Goal: Information Seeking & Learning: Learn about a topic

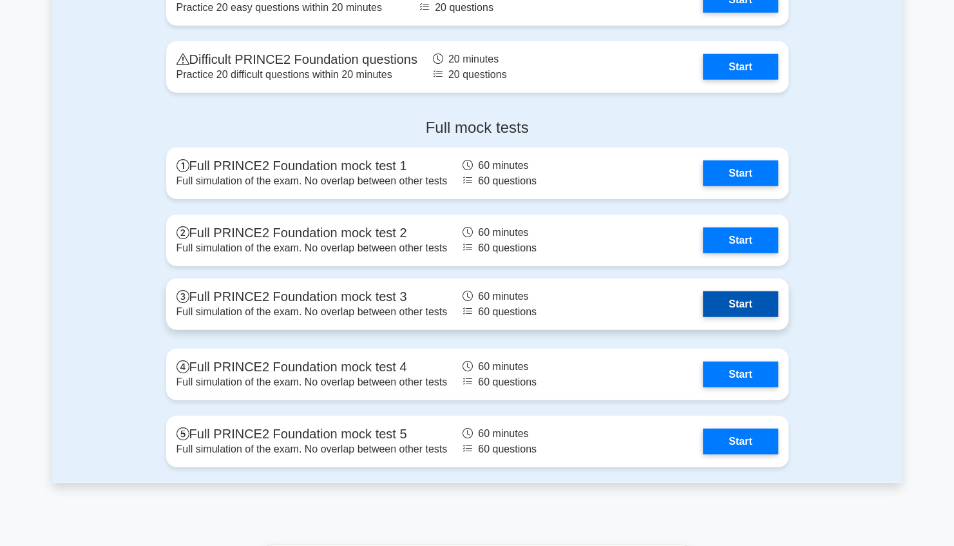
scroll to position [1803, 0]
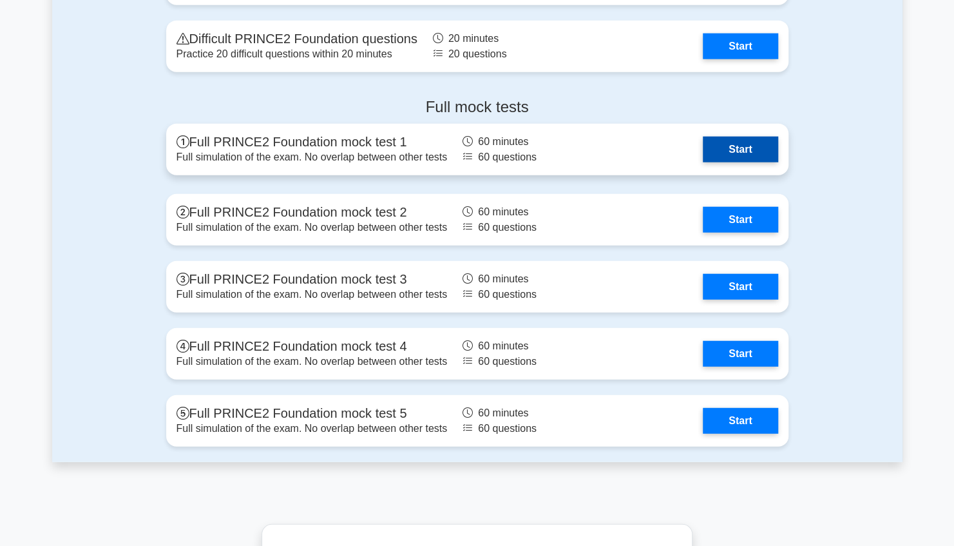
click at [747, 149] on link "Start" at bounding box center [740, 150] width 75 height 26
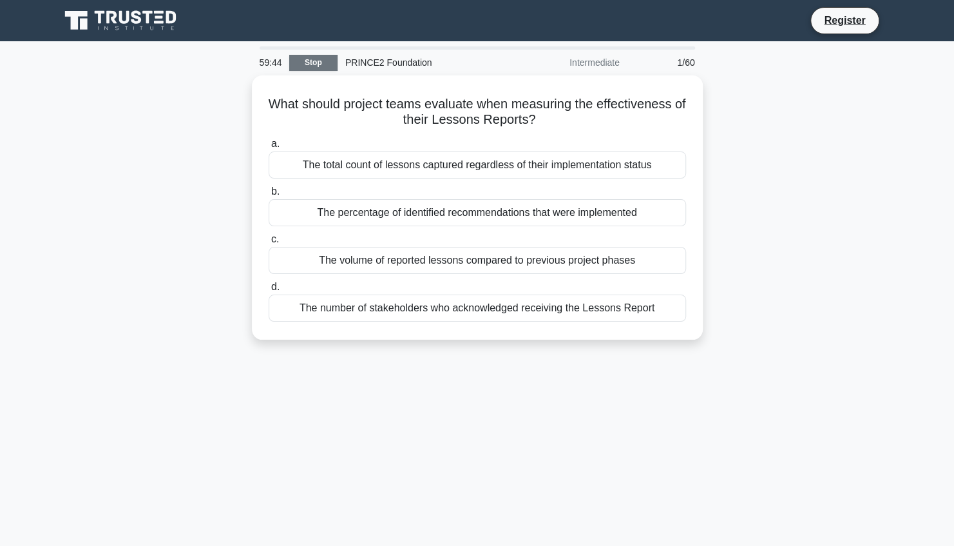
click at [311, 62] on link "Stop" at bounding box center [313, 63] width 48 height 16
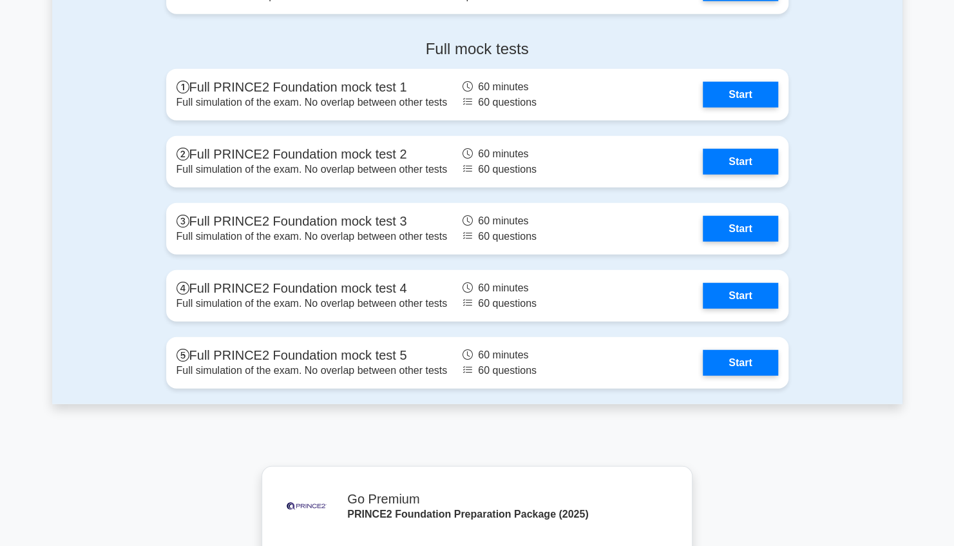
scroll to position [1861, 0]
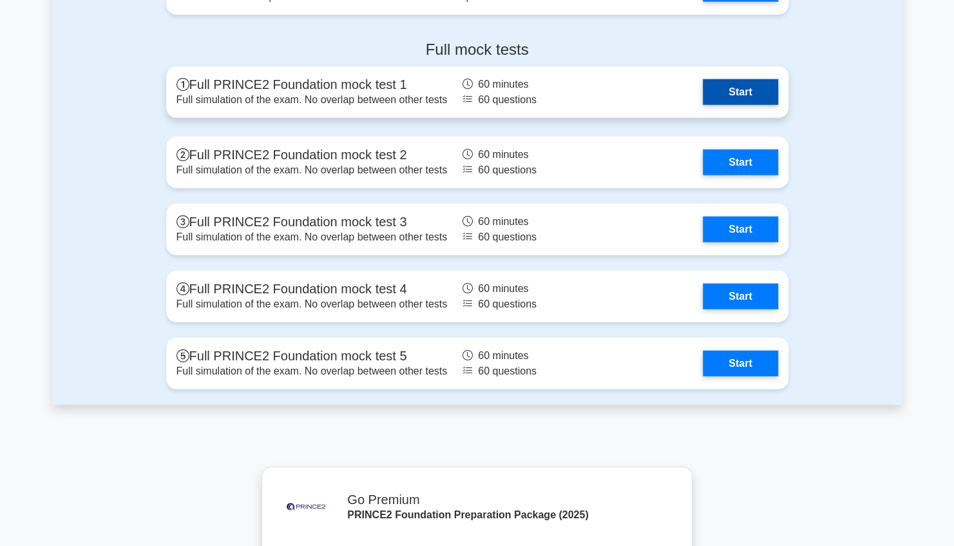
click at [756, 93] on link "Start" at bounding box center [740, 92] width 75 height 26
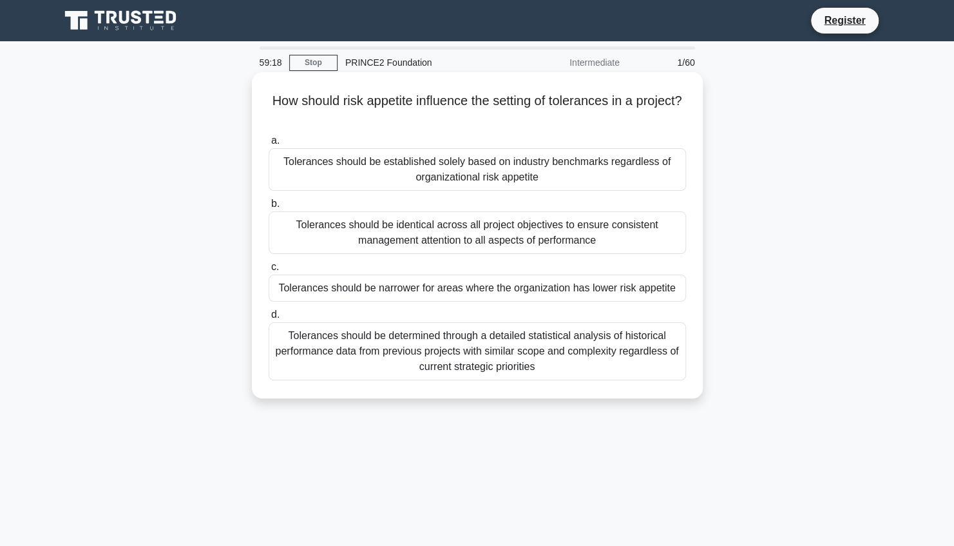
click at [569, 287] on div "Tolerances should be narrower for areas where the organization has lower risk a…" at bounding box center [477, 287] width 417 height 27
click at [269, 271] on input "c. Tolerances should be narrower for areas where the organization has lower ris…" at bounding box center [269, 267] width 0 height 8
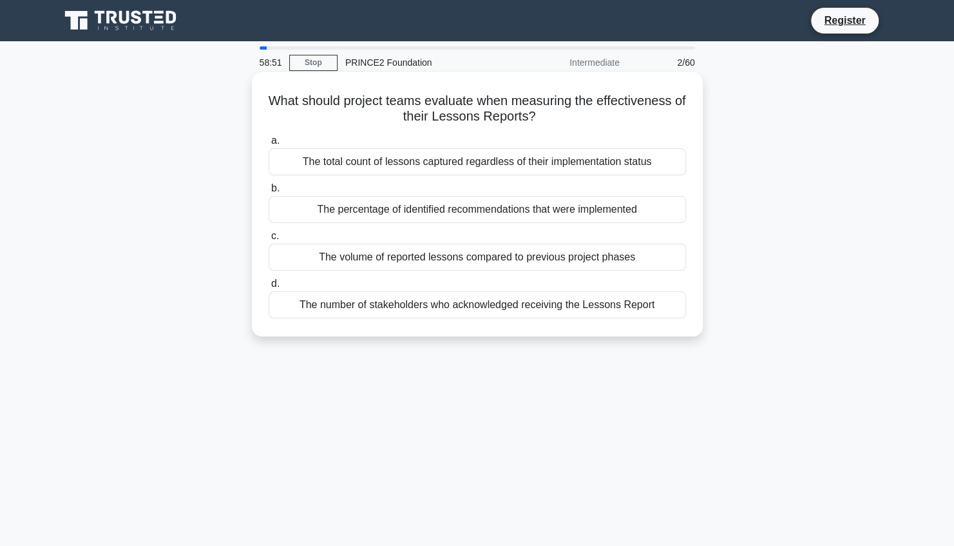
click at [585, 258] on div "The volume of reported lessons compared to previous project phases" at bounding box center [477, 256] width 417 height 27
click at [269, 240] on input "c. The volume of reported lessons compared to previous project phases" at bounding box center [269, 236] width 0 height 8
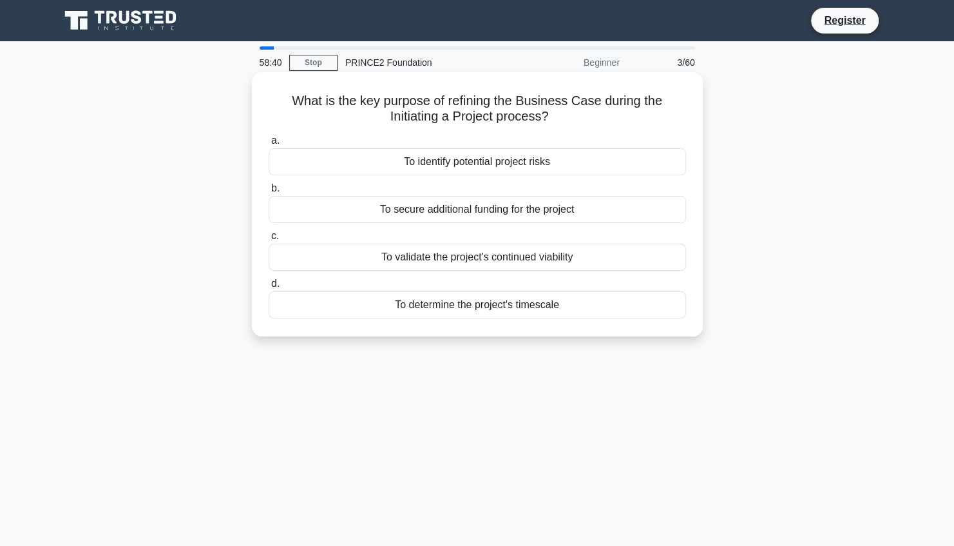
click at [592, 258] on div "To validate the project's continued viability" at bounding box center [477, 256] width 417 height 27
click at [269, 240] on input "c. To validate the project's continued viability" at bounding box center [269, 236] width 0 height 8
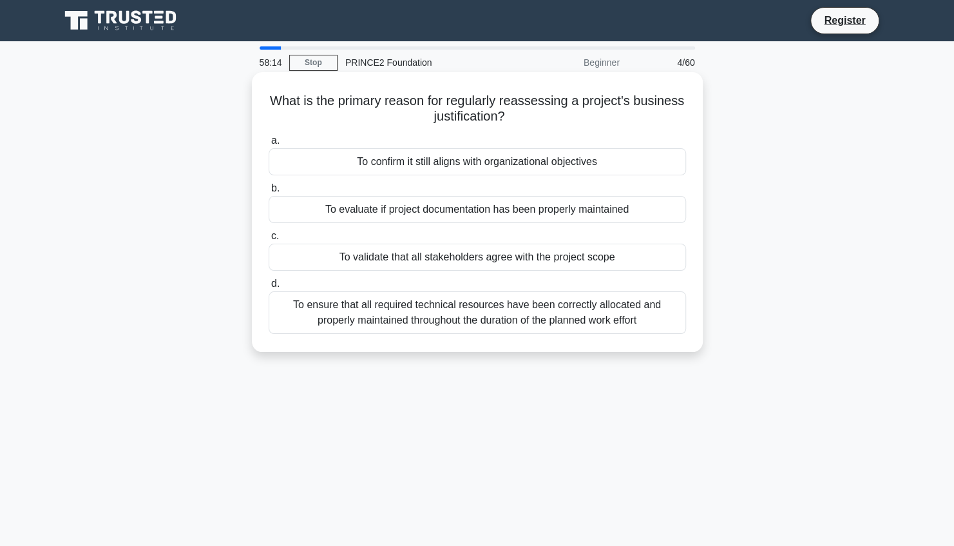
click at [617, 167] on div "To confirm it still aligns with organizational objectives" at bounding box center [477, 161] width 417 height 27
click at [269, 145] on input "a. To confirm it still aligns with organizational objectives" at bounding box center [269, 141] width 0 height 8
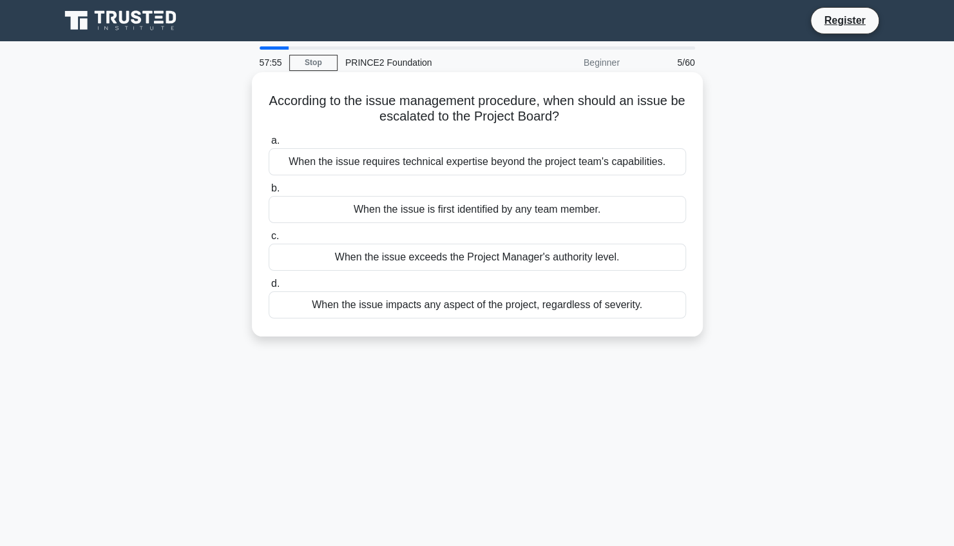
click at [607, 261] on div "When the issue exceeds the Project Manager's authority level." at bounding box center [477, 256] width 417 height 27
click at [269, 240] on input "c. When the issue exceeds the Project Manager's authority level." at bounding box center [269, 236] width 0 height 8
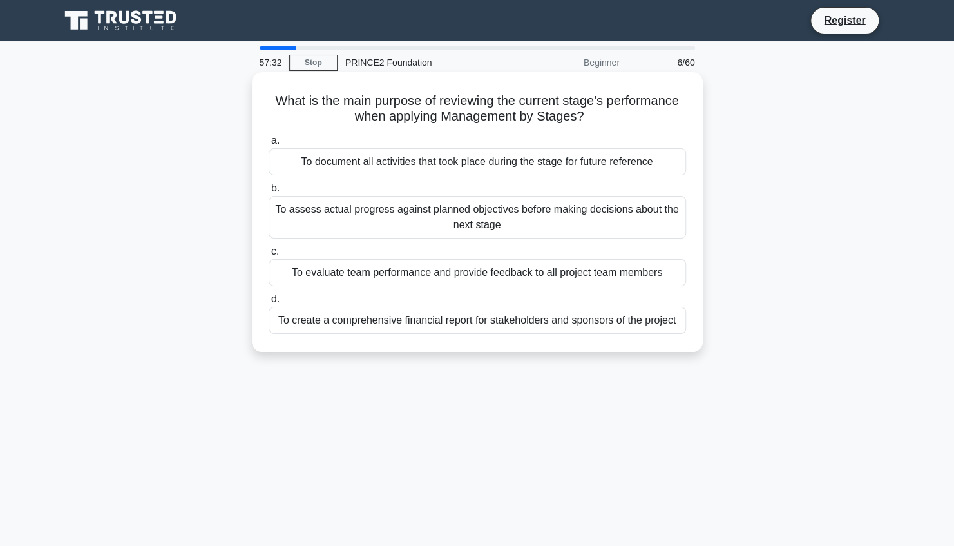
click at [614, 213] on div "To assess actual progress against planned objectives before making decisions ab…" at bounding box center [477, 217] width 417 height 43
click at [269, 193] on input "b. To assess actual progress against planned objectives before making decisions…" at bounding box center [269, 188] width 0 height 8
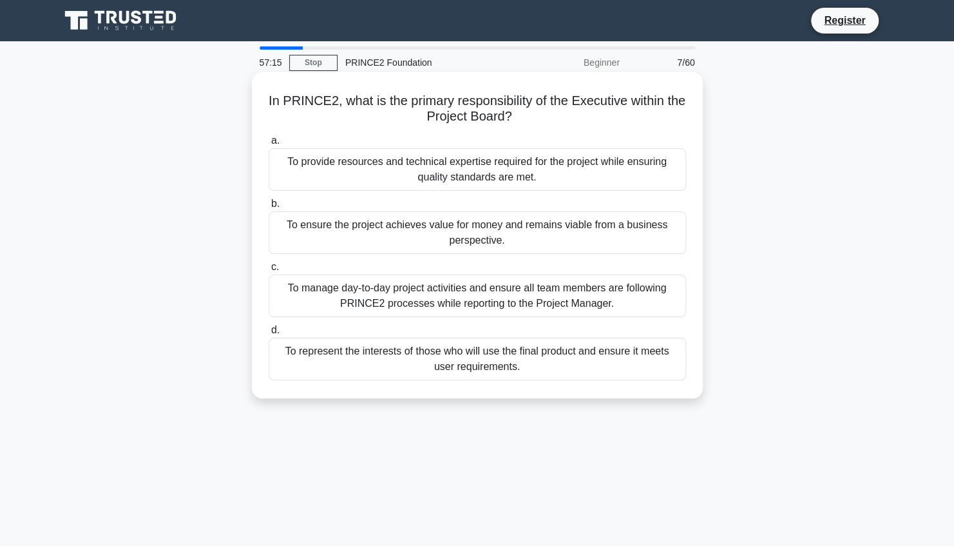
click at [616, 225] on div "To ensure the project achieves value for money and remains viable from a busine…" at bounding box center [477, 232] width 417 height 43
click at [269, 208] on input "b. To ensure the project achieves value for money and remains viable from a bus…" at bounding box center [269, 204] width 0 height 8
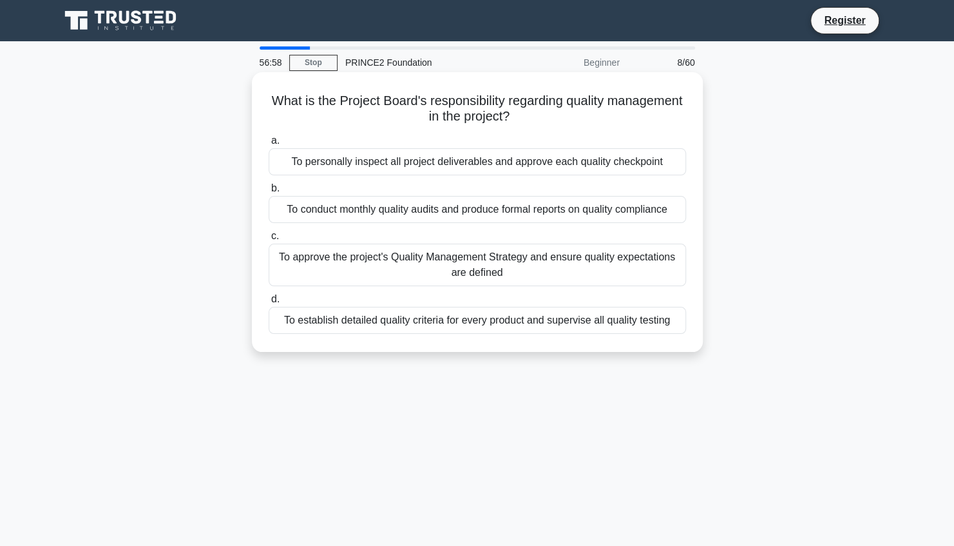
click at [626, 264] on div "To approve the project's Quality Management Strategy and ensure quality expecta…" at bounding box center [477, 264] width 417 height 43
click at [269, 240] on input "c. To approve the project's Quality Management Strategy and ensure quality expe…" at bounding box center [269, 236] width 0 height 8
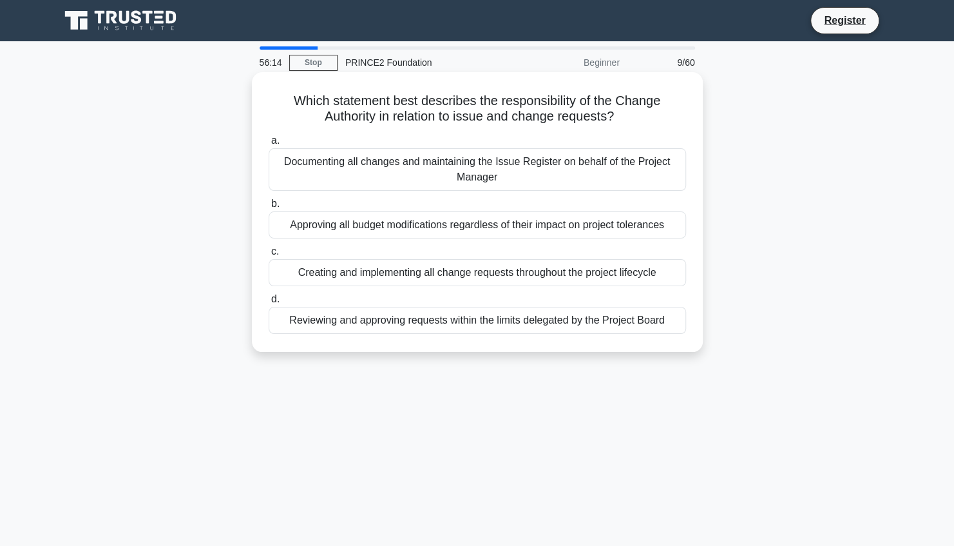
click at [590, 172] on div "Documenting all changes and maintaining the Issue Register on behalf of the Pro…" at bounding box center [477, 169] width 417 height 43
click at [269, 145] on input "a. Documenting all changes and maintaining the Issue Register on behalf of the …" at bounding box center [269, 141] width 0 height 8
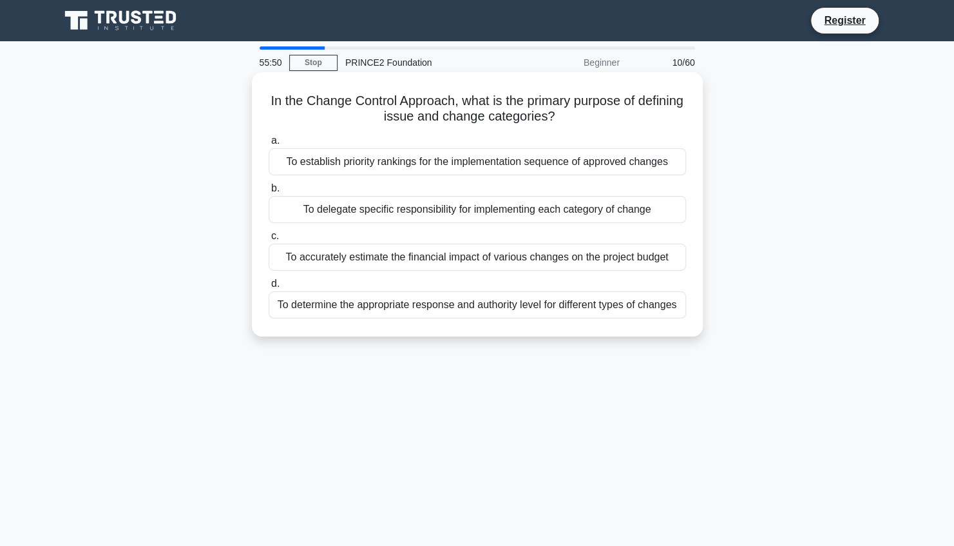
click at [566, 309] on div "To determine the appropriate response and authority level for different types o…" at bounding box center [477, 304] width 417 height 27
click at [269, 288] on input "d. To determine the appropriate response and authority level for different type…" at bounding box center [269, 284] width 0 height 8
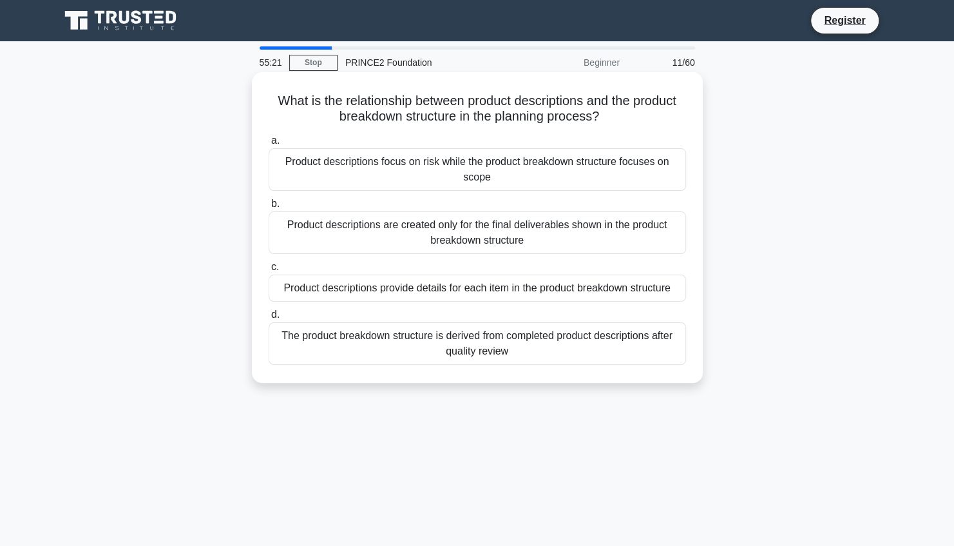
click at [571, 343] on div "The product breakdown structure is derived from completed product descriptions …" at bounding box center [477, 343] width 417 height 43
click at [269, 319] on input "d. The product breakdown structure is derived from completed product descriptio…" at bounding box center [269, 314] width 0 height 8
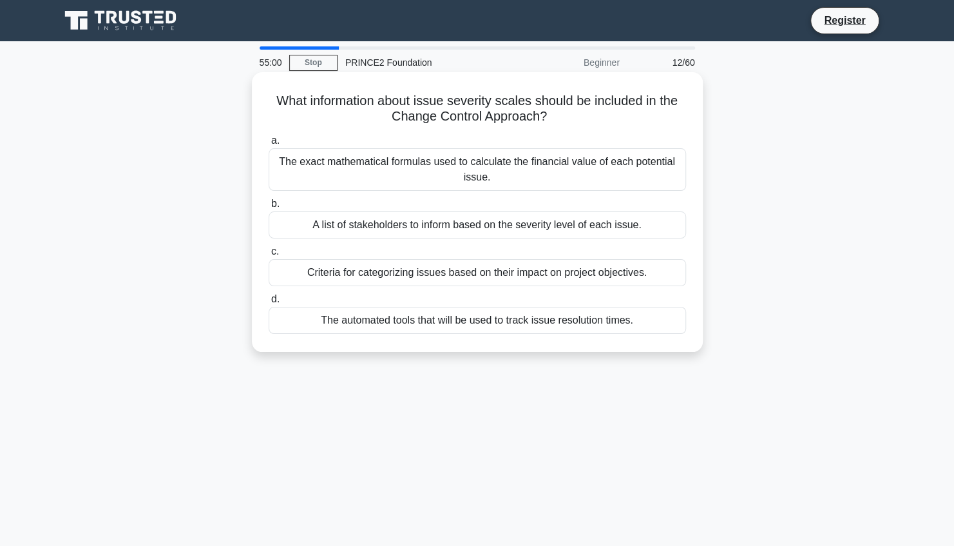
click at [588, 271] on div "Criteria for categorizing issues based on their impact on project objectives." at bounding box center [477, 272] width 417 height 27
click at [269, 256] on input "c. Criteria for categorizing issues based on their impact on project objectives." at bounding box center [269, 251] width 0 height 8
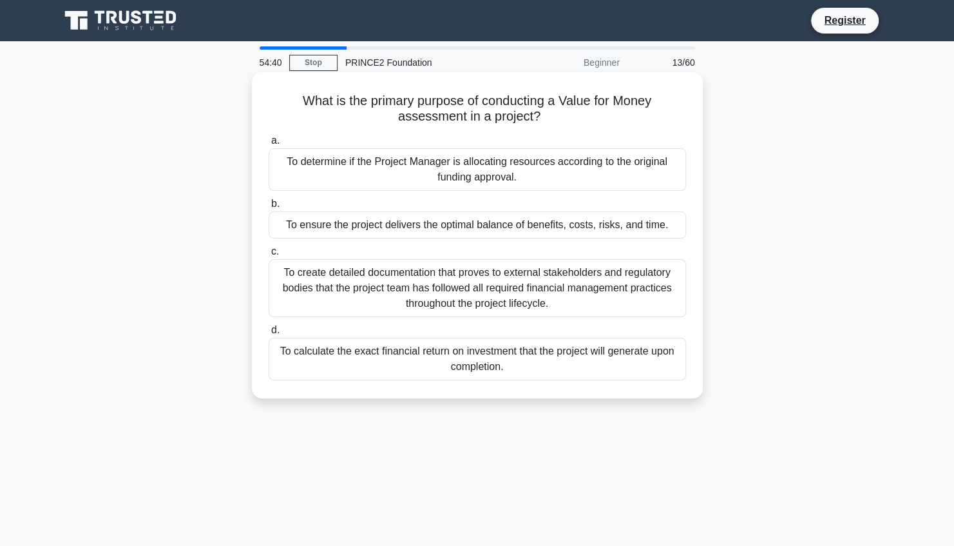
click at [571, 225] on div "To ensure the project delivers the optimal balance of benefits, costs, risks, a…" at bounding box center [477, 224] width 417 height 27
click at [269, 208] on input "b. To ensure the project delivers the optimal balance of benefits, costs, risks…" at bounding box center [269, 204] width 0 height 8
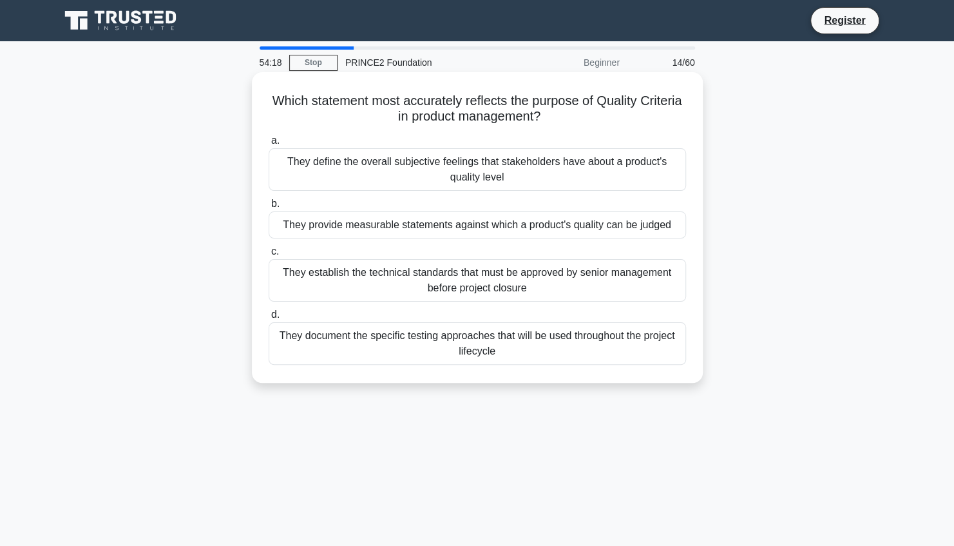
click at [628, 222] on div "They provide measurable statements against which a product's quality can be jud…" at bounding box center [477, 224] width 417 height 27
click at [269, 208] on input "b. They provide measurable statements against which a product's quality can be …" at bounding box center [269, 204] width 0 height 8
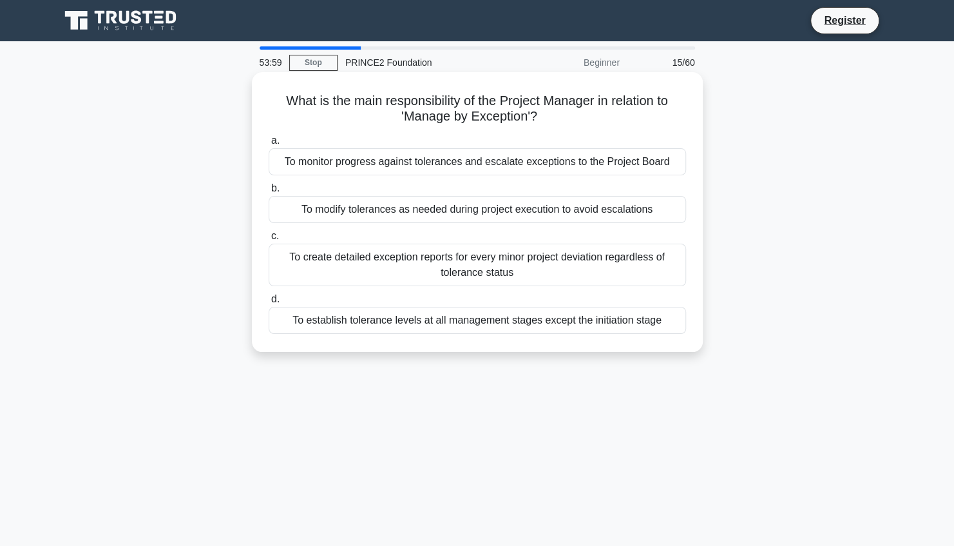
click at [623, 162] on div "To monitor progress against tolerances and escalate exceptions to the Project B…" at bounding box center [477, 161] width 417 height 27
click at [269, 145] on input "a. To monitor progress against tolerances and escalate exceptions to the Projec…" at bounding box center [269, 141] width 0 height 8
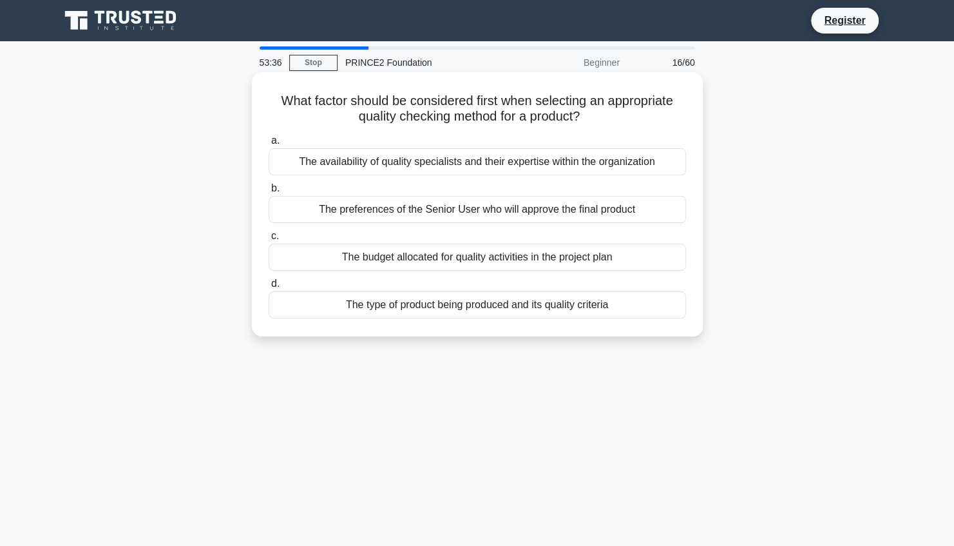
click at [622, 308] on div "The type of product being produced and its quality criteria" at bounding box center [477, 304] width 417 height 27
click at [269, 288] on input "d. The type of product being produced and its quality criteria" at bounding box center [269, 284] width 0 height 8
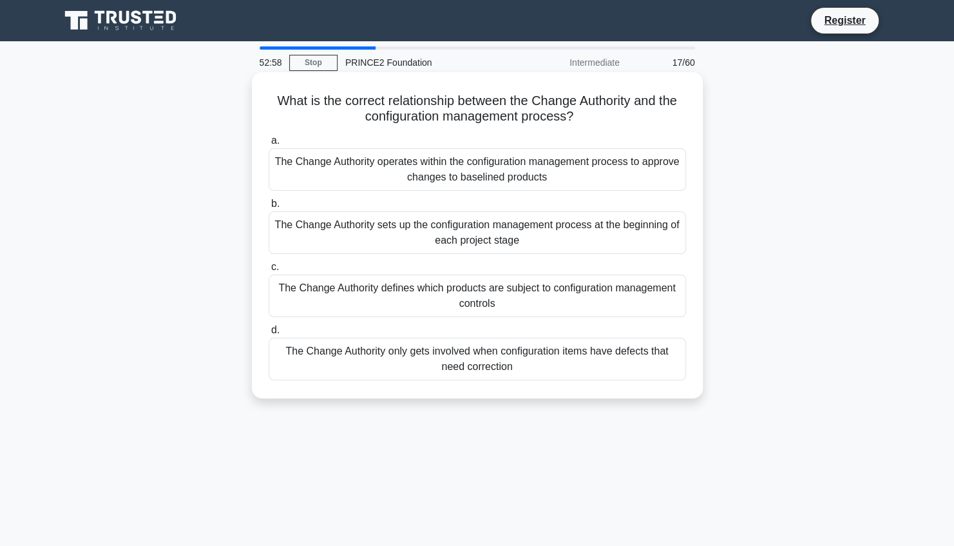
click at [599, 178] on div "The Change Authority operates within the configuration management process to ap…" at bounding box center [477, 169] width 417 height 43
click at [269, 145] on input "a. The Change Authority operates within the configuration management process to…" at bounding box center [269, 141] width 0 height 8
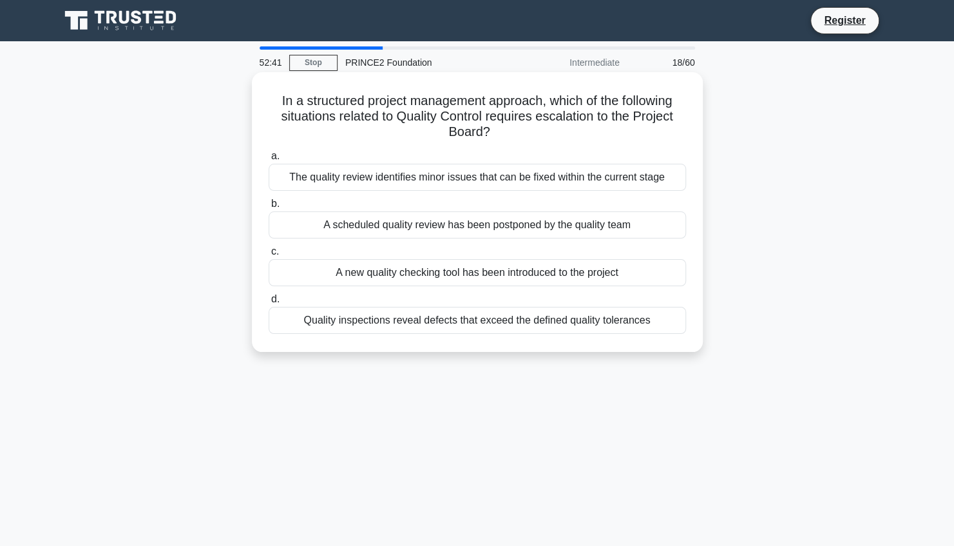
click at [595, 320] on div "Quality inspections reveal defects that exceed the defined quality tolerances" at bounding box center [477, 320] width 417 height 27
click at [269, 303] on input "d. Quality inspections reveal defects that exceed the defined quality tolerances" at bounding box center [269, 299] width 0 height 8
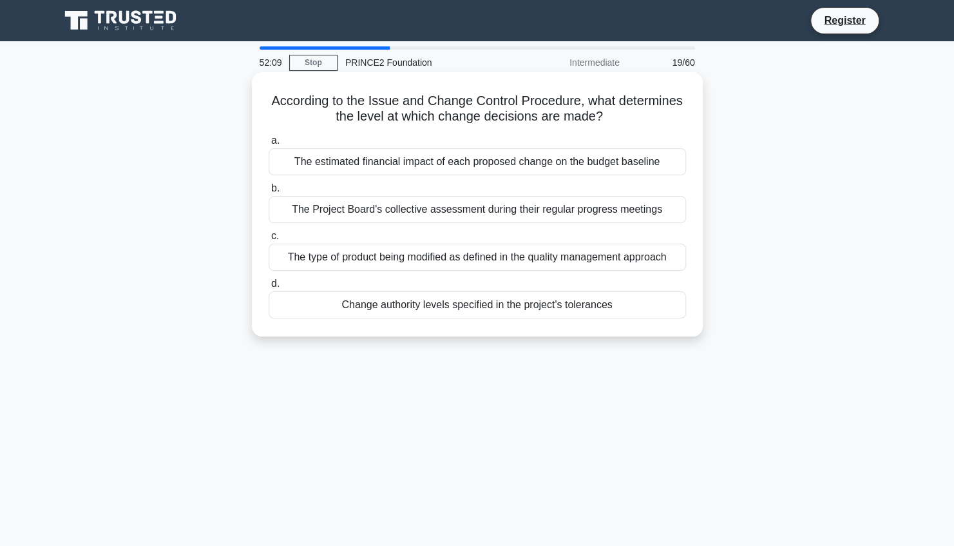
click at [562, 304] on div "Change authority levels specified in the project's tolerances" at bounding box center [477, 304] width 417 height 27
click at [269, 288] on input "d. Change authority levels specified in the project's tolerances" at bounding box center [269, 284] width 0 height 8
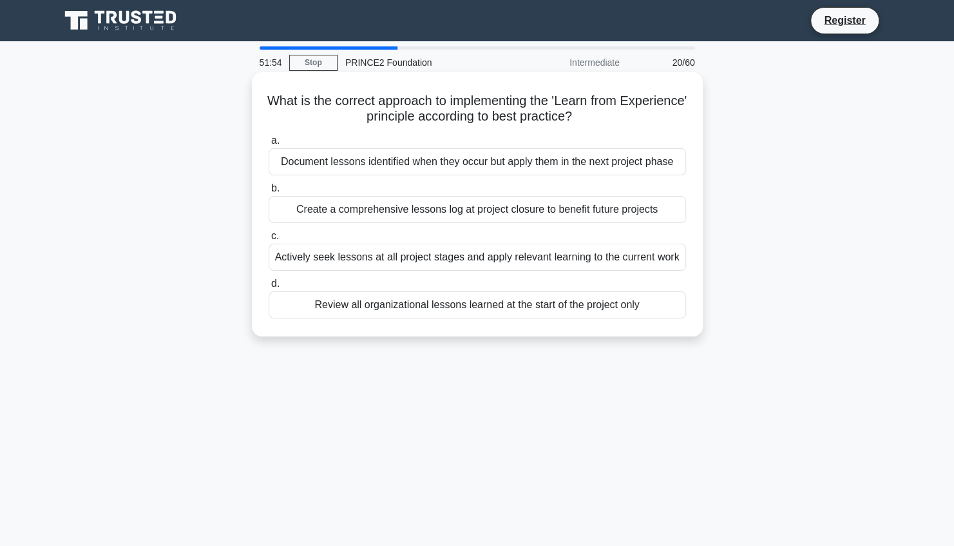
click at [570, 258] on div "Actively seek lessons at all project stages and apply relevant learning to the …" at bounding box center [477, 256] width 417 height 27
click at [269, 240] on input "c. Actively seek lessons at all project stages and apply relevant learning to t…" at bounding box center [269, 236] width 0 height 8
click at [536, 164] on div "It ensures changing dependencies between products are captured correctly" at bounding box center [477, 161] width 417 height 27
click at [269, 145] on input "a. It ensures changing dependencies between products are captured correctly" at bounding box center [269, 141] width 0 height 8
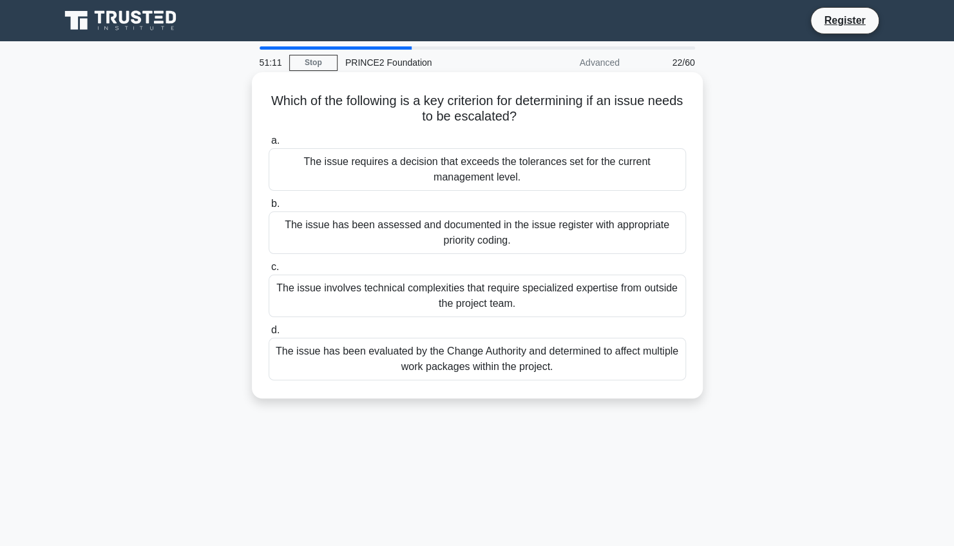
click at [556, 176] on div "The issue requires a decision that exceeds the tolerances set for the current m…" at bounding box center [477, 169] width 417 height 43
click at [269, 145] on input "a. The issue requires a decision that exceeds the tolerances set for the curren…" at bounding box center [269, 141] width 0 height 8
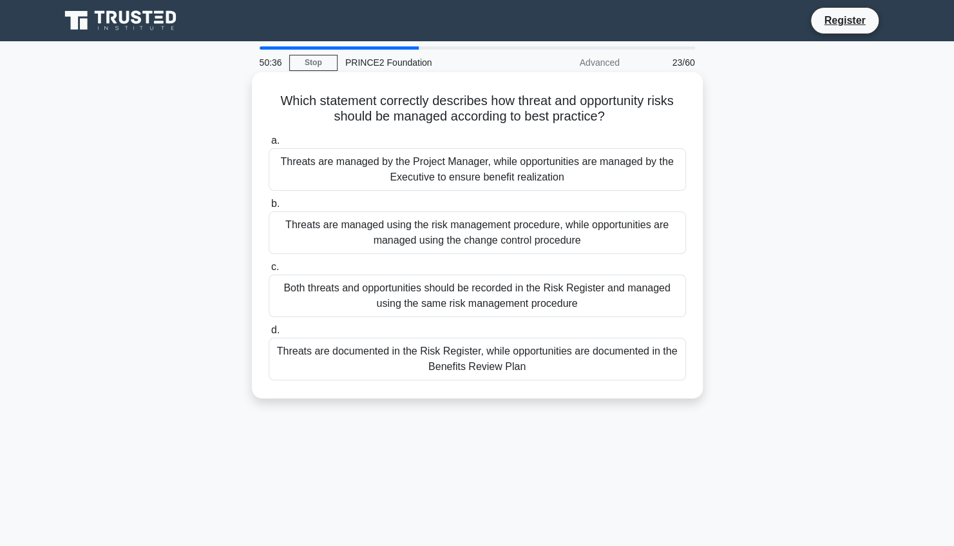
click at [558, 231] on div "Threats are managed using the risk management procedure, while opportunities ar…" at bounding box center [477, 232] width 417 height 43
click at [269, 208] on input "b. Threats are managed using the risk management procedure, while opportunities…" at bounding box center [269, 204] width 0 height 8
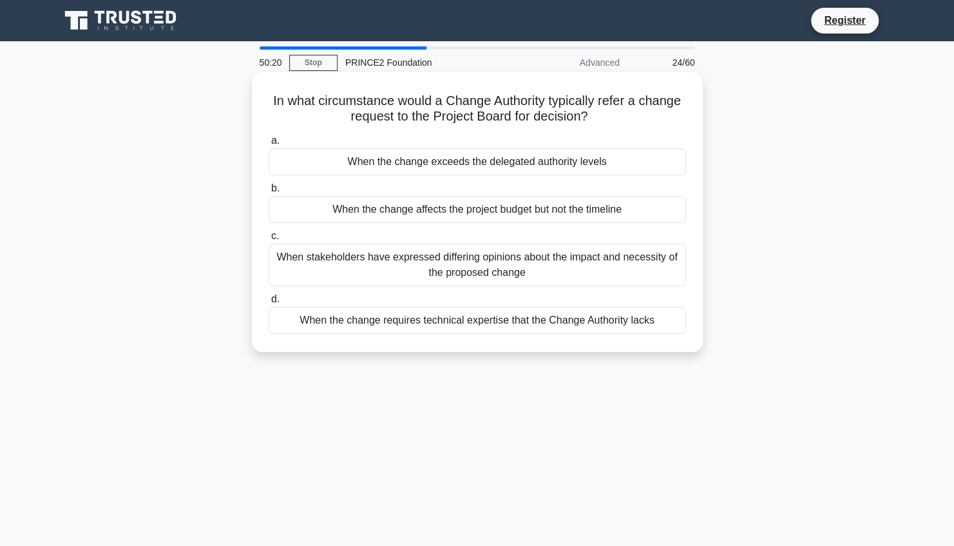
click at [589, 164] on div "When the change exceeds the delegated authority levels" at bounding box center [477, 161] width 417 height 27
click at [269, 145] on input "a. When the change exceeds the delegated authority levels" at bounding box center [269, 141] width 0 height 8
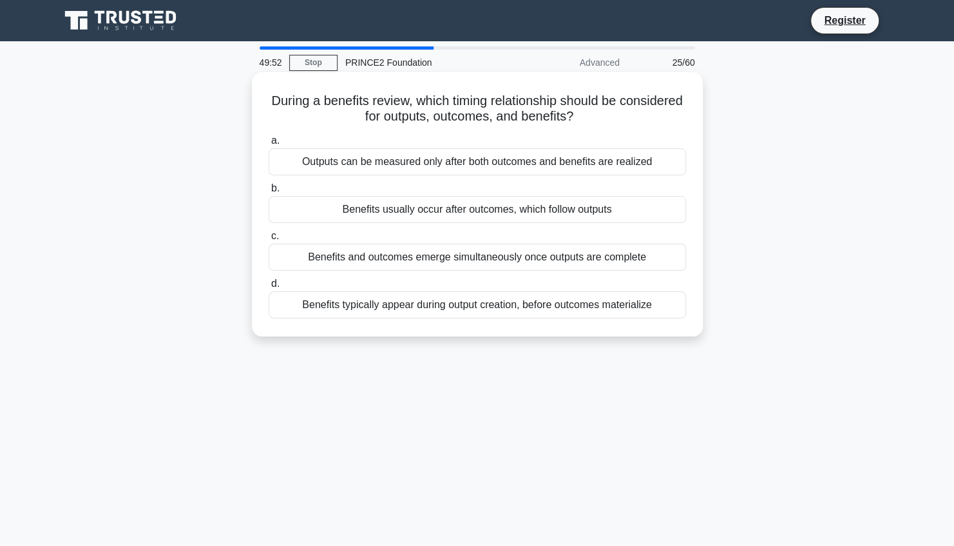
click at [537, 211] on div "Benefits usually occur after outcomes, which follow outputs" at bounding box center [477, 209] width 417 height 27
click at [269, 193] on input "b. Benefits usually occur after outcomes, which follow outputs" at bounding box center [269, 188] width 0 height 8
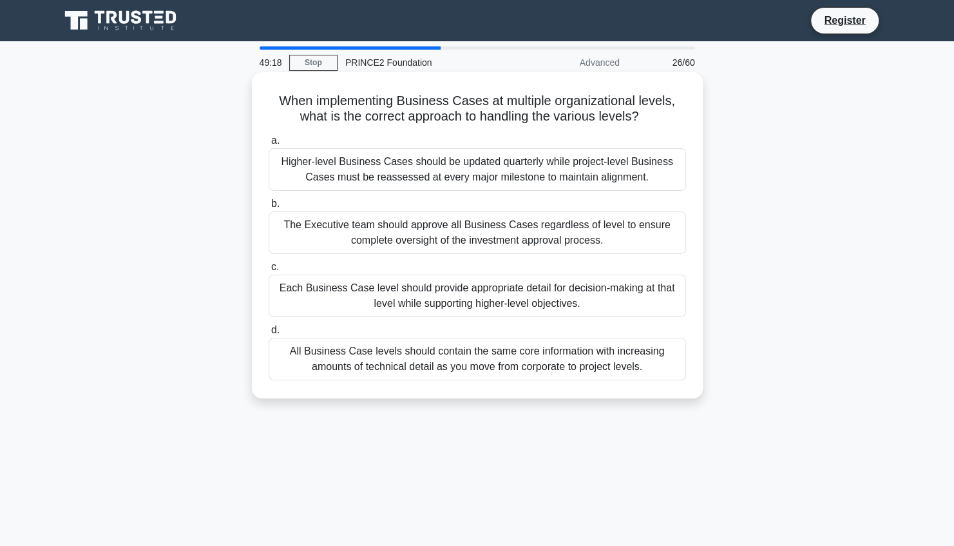
click at [547, 225] on div "The Executive team should approve all Business Cases regardless of level to ens…" at bounding box center [477, 232] width 417 height 43
click at [269, 208] on input "b. The Executive team should approve all Business Cases regardless of level to …" at bounding box center [269, 204] width 0 height 8
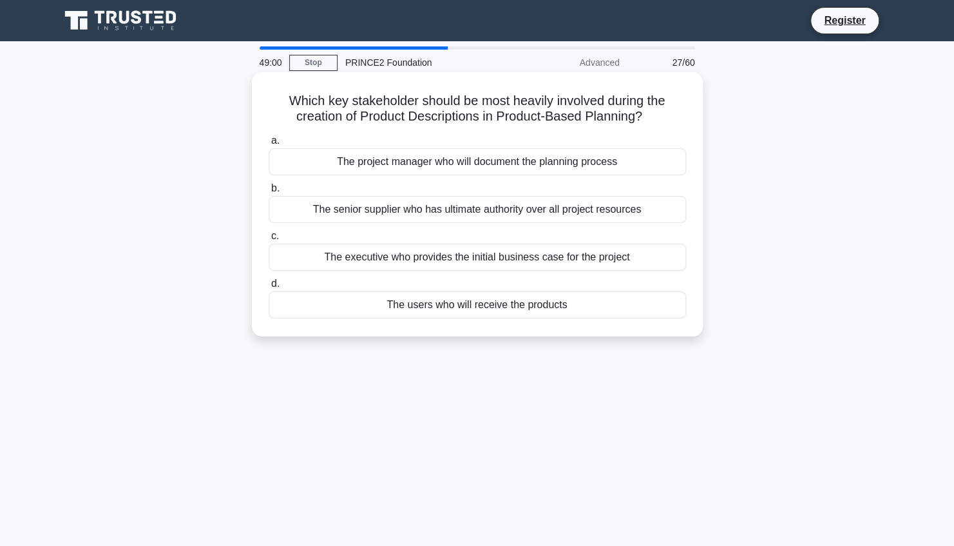
click at [532, 305] on div "The users who will receive the products" at bounding box center [477, 304] width 417 height 27
click at [269, 288] on input "d. The users who will receive the products" at bounding box center [269, 284] width 0 height 8
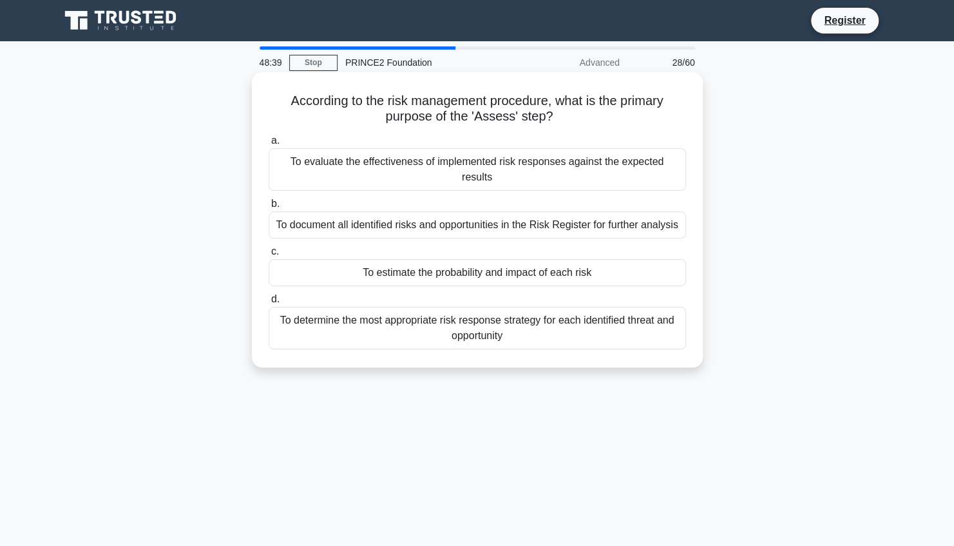
click at [560, 259] on div "To estimate the probability and impact of each risk" at bounding box center [477, 272] width 417 height 27
click at [269, 256] on input "c. To estimate the probability and impact of each risk" at bounding box center [269, 251] width 0 height 8
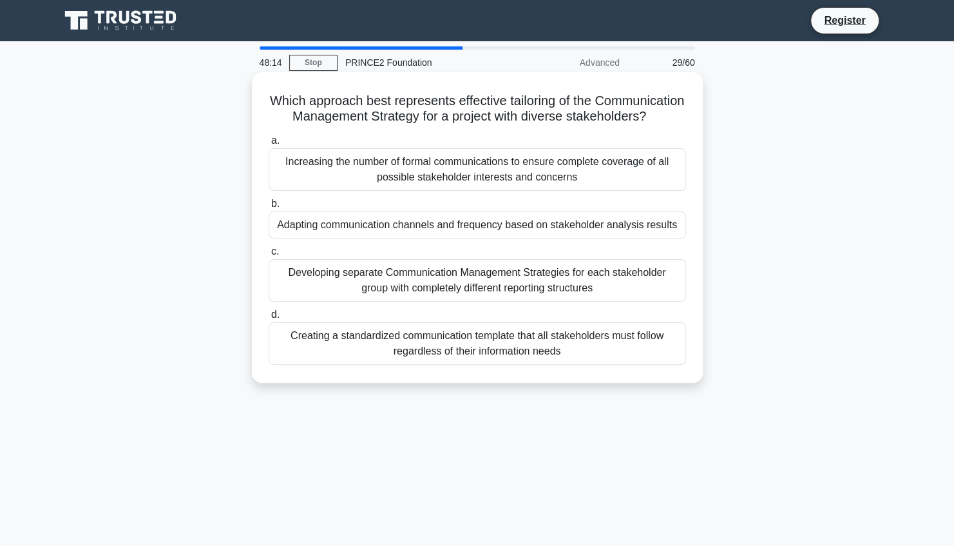
click at [542, 238] on div "Adapting communication channels and frequency based on stakeholder analysis res…" at bounding box center [477, 224] width 417 height 27
click at [269, 208] on input "b. Adapting communication channels and frequency based on stakeholder analysis …" at bounding box center [269, 204] width 0 height 8
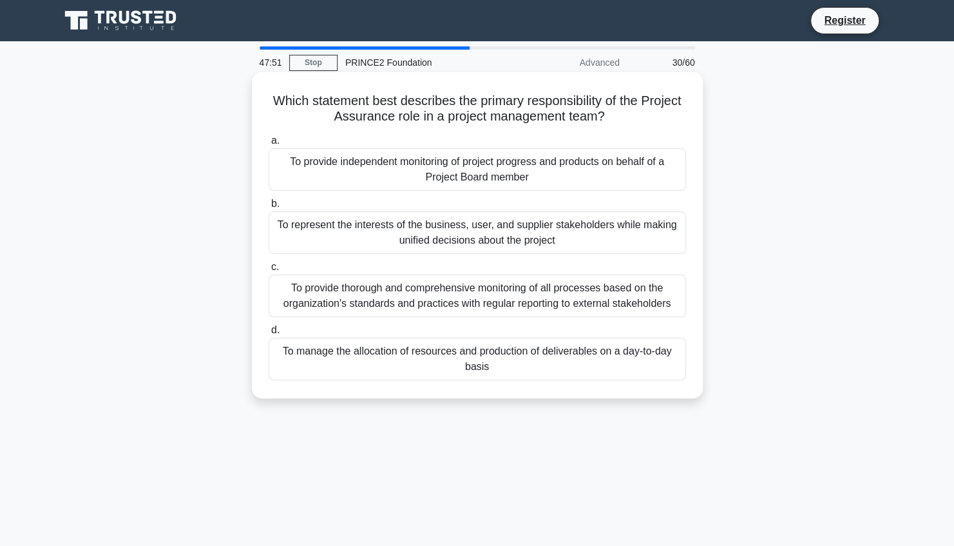
click at [550, 171] on div "To provide independent monitoring of project progress and products on behalf of…" at bounding box center [477, 169] width 417 height 43
click at [269, 145] on input "a. To provide independent monitoring of project progress and products on behalf…" at bounding box center [269, 141] width 0 height 8
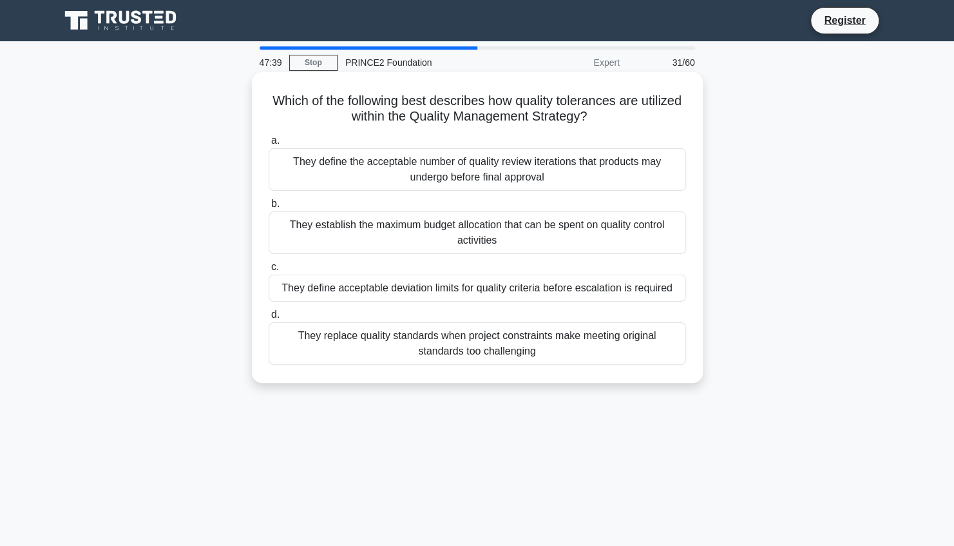
click at [642, 289] on div "They define acceptable deviation limits for quality criteria before escalation …" at bounding box center [477, 287] width 417 height 27
click at [269, 271] on input "c. They define acceptable deviation limits for quality criteria before escalati…" at bounding box center [269, 267] width 0 height 8
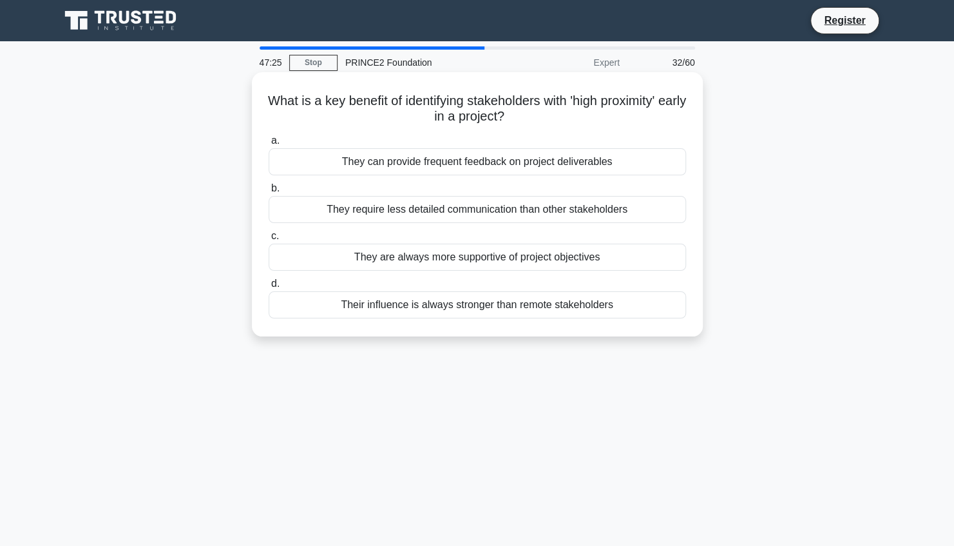
click at [577, 162] on div "They can provide frequent feedback on project deliverables" at bounding box center [477, 161] width 417 height 27
click at [269, 145] on input "a. They can provide frequent feedback on project deliverables" at bounding box center [269, 141] width 0 height 8
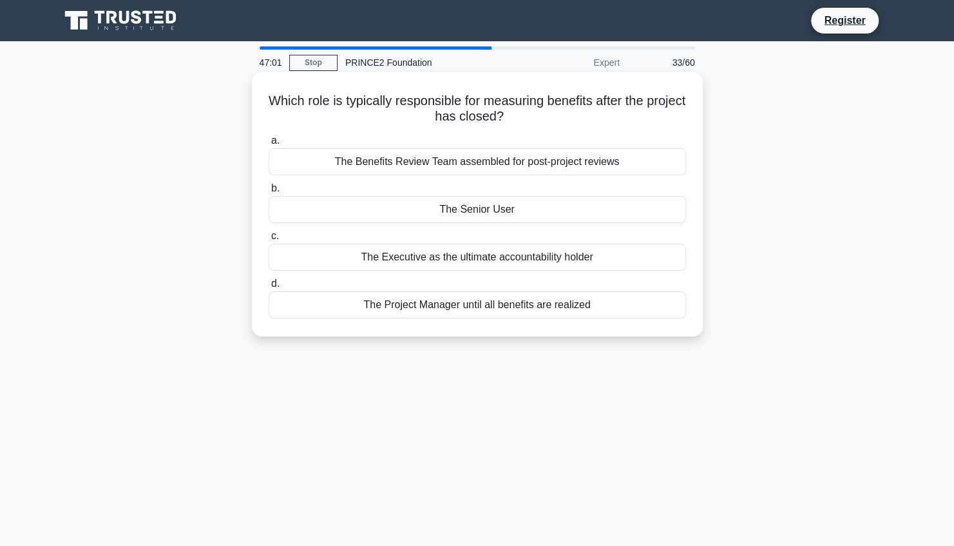
click at [500, 214] on div "The Senior User" at bounding box center [477, 209] width 417 height 27
click at [269, 193] on input "b. The Senior User" at bounding box center [269, 188] width 0 height 8
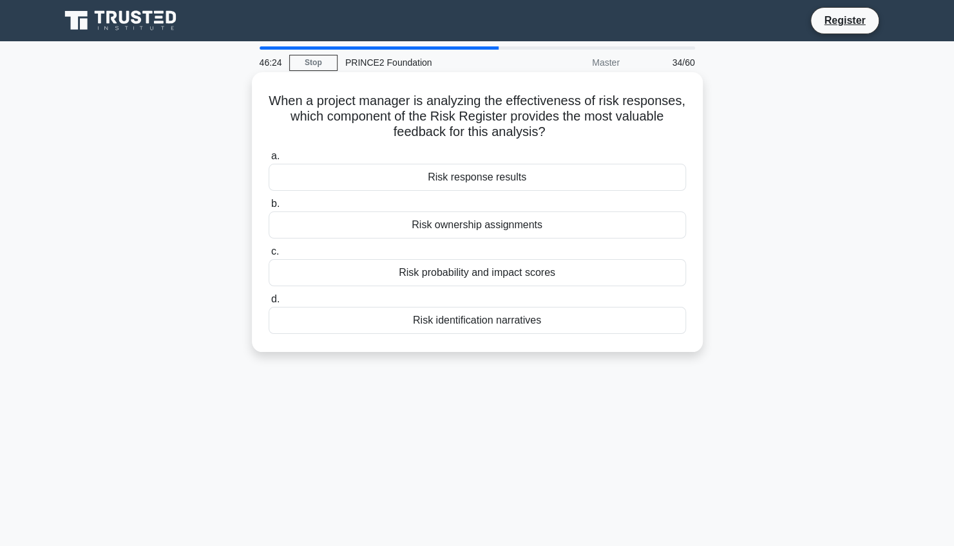
click at [549, 275] on div "Risk probability and impact scores" at bounding box center [477, 272] width 417 height 27
click at [269, 256] on input "c. Risk probability and impact scores" at bounding box center [269, 251] width 0 height 8
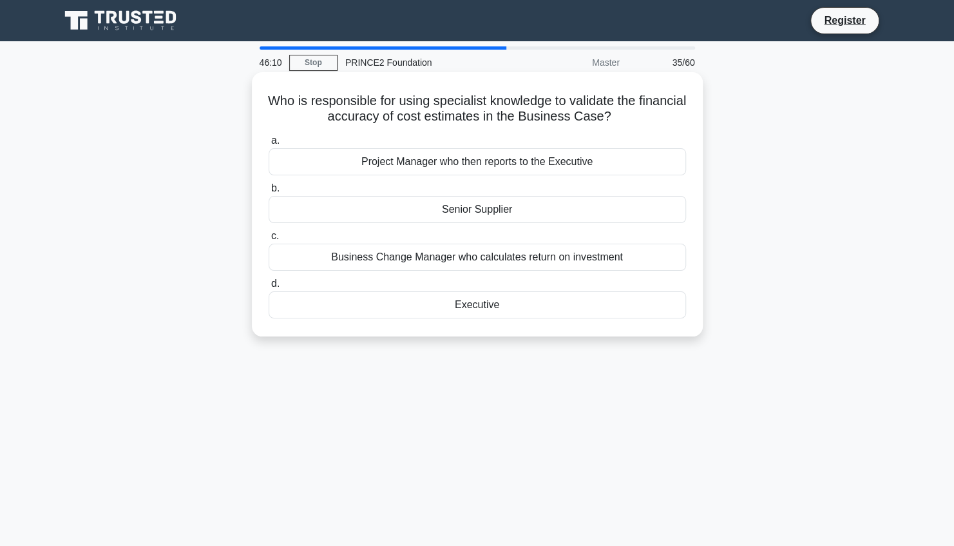
click at [573, 305] on div "Executive" at bounding box center [477, 304] width 417 height 27
click at [269, 288] on input "d. Executive" at bounding box center [269, 284] width 0 height 8
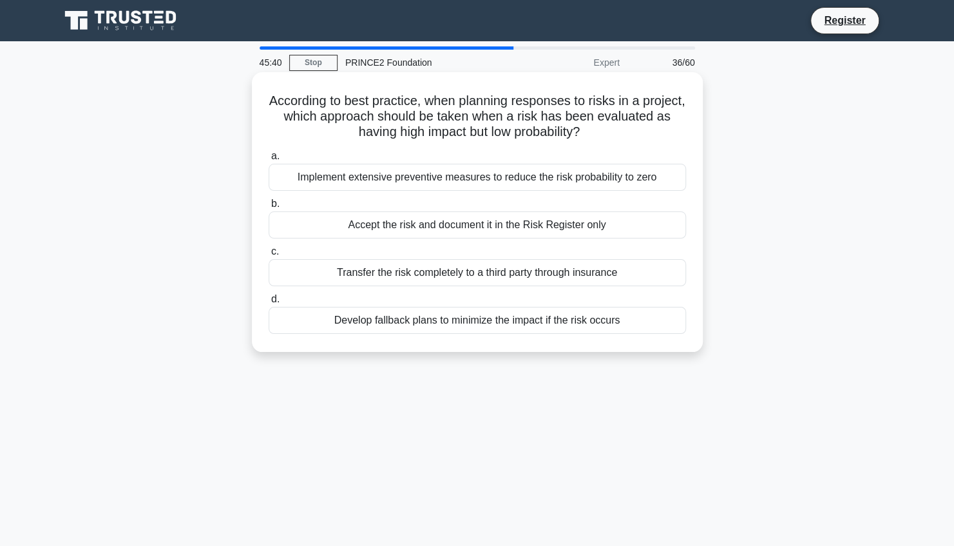
click at [564, 318] on div "Develop fallback plans to minimize the impact if the risk occurs" at bounding box center [477, 320] width 417 height 27
click at [269, 303] on input "d. Develop fallback plans to minimize the impact if the risk occurs" at bounding box center [269, 299] width 0 height 8
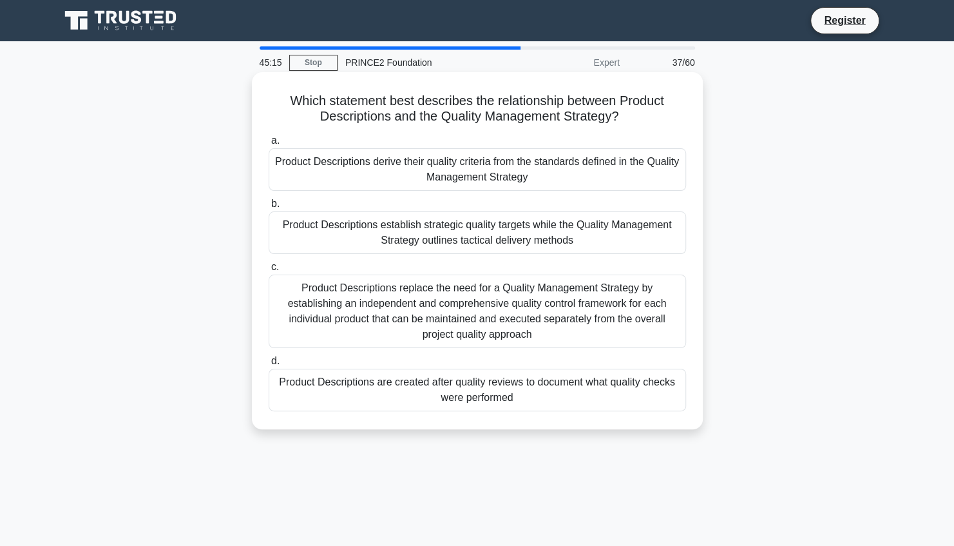
click at [538, 239] on div "Product Descriptions establish strategic quality targets while the Quality Mana…" at bounding box center [477, 232] width 417 height 43
click at [269, 208] on input "b. Product Descriptions establish strategic quality targets while the Quality M…" at bounding box center [269, 204] width 0 height 8
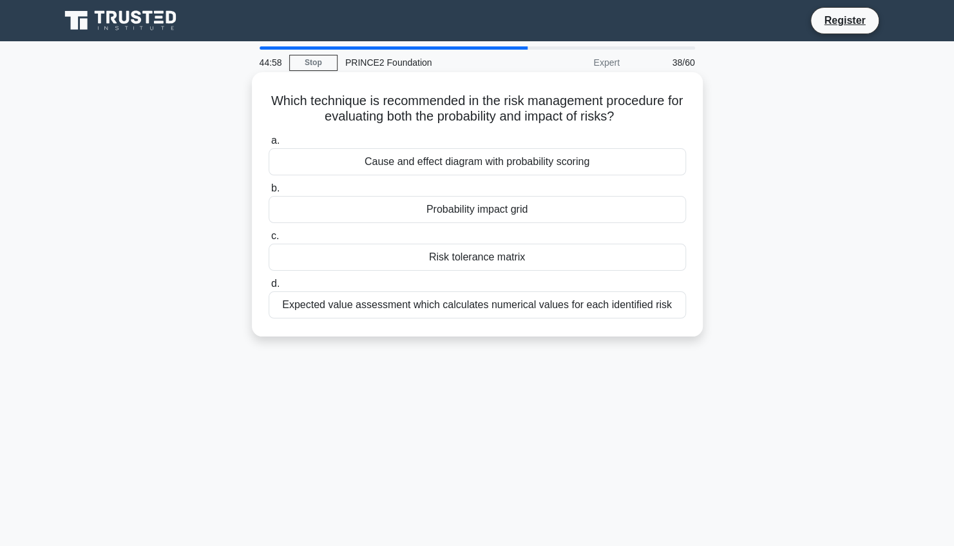
click at [509, 258] on div "Risk tolerance matrix" at bounding box center [477, 256] width 417 height 27
click at [269, 240] on input "c. Risk tolerance matrix" at bounding box center [269, 236] width 0 height 8
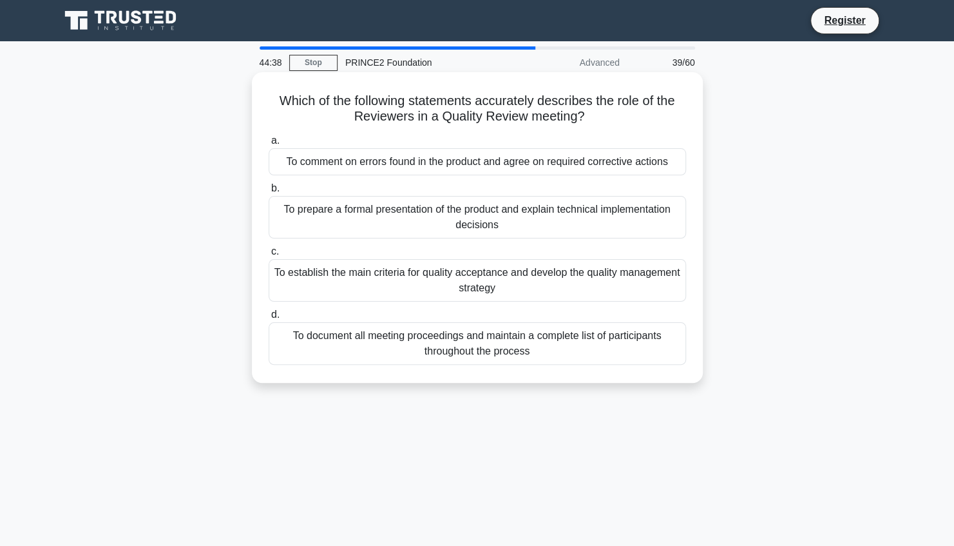
click at [645, 158] on div "To comment on errors found in the product and agree on required corrective acti…" at bounding box center [477, 161] width 417 height 27
click at [269, 145] on input "a. To comment on errors found in the product and agree on required corrective a…" at bounding box center [269, 141] width 0 height 8
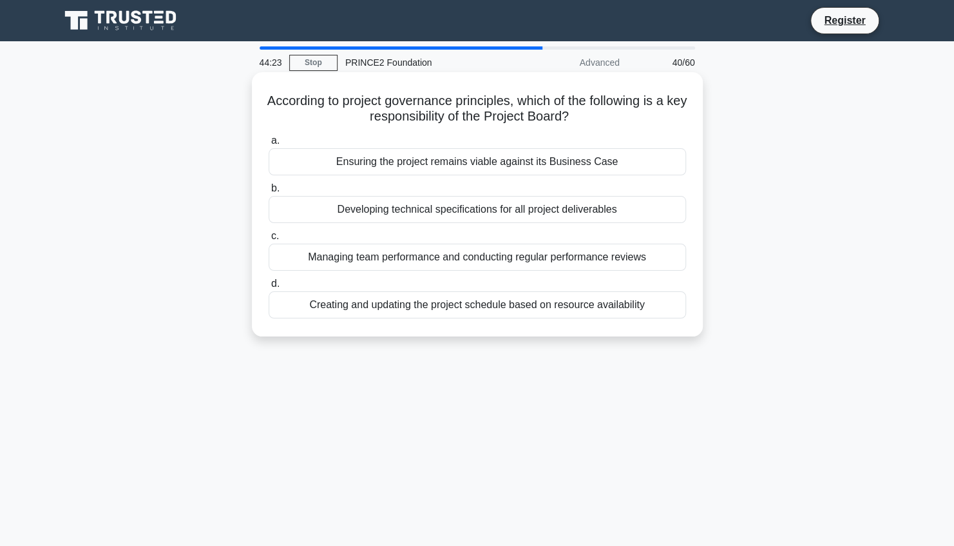
click at [607, 165] on div "Ensuring the project remains viable against its Business Case" at bounding box center [477, 161] width 417 height 27
click at [269, 145] on input "a. Ensuring the project remains viable against its Business Case" at bounding box center [269, 141] width 0 height 8
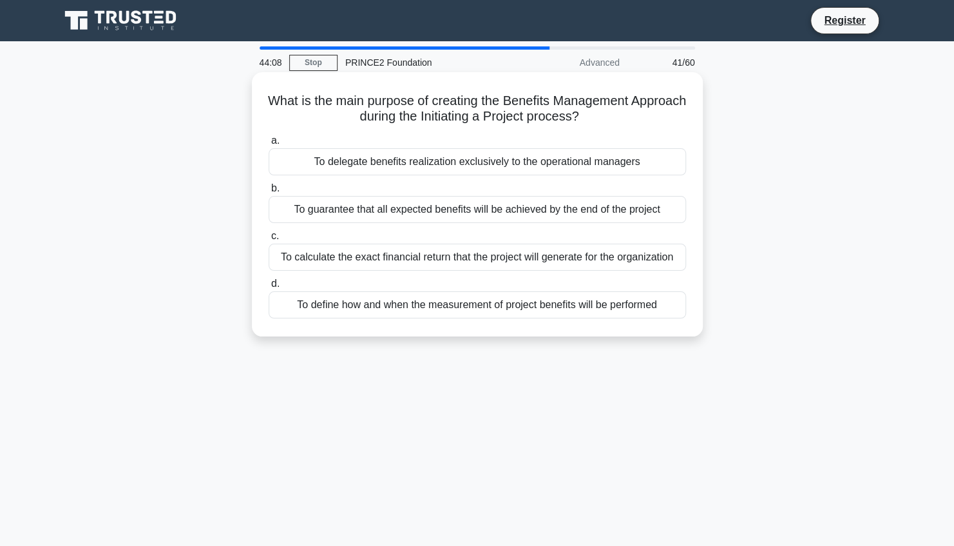
click at [615, 302] on div "To define how and when the measurement of project benefits will be performed" at bounding box center [477, 304] width 417 height 27
click at [269, 288] on input "d. To define how and when the measurement of project benefits will be performed" at bounding box center [269, 284] width 0 height 8
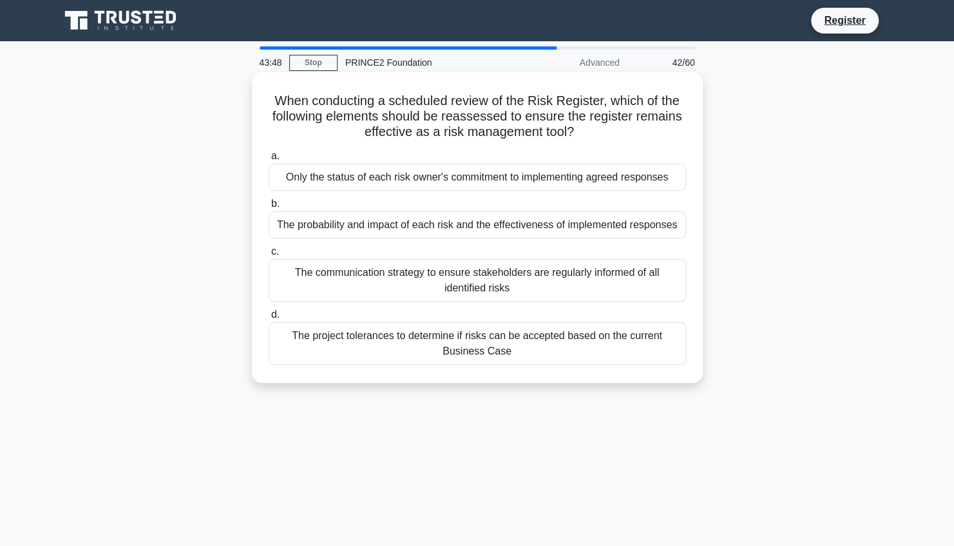
click at [647, 225] on div "The probability and impact of each risk and the effectiveness of implemented re…" at bounding box center [477, 224] width 417 height 27
click at [269, 208] on input "b. The probability and impact of each risk and the effectiveness of implemented…" at bounding box center [269, 204] width 0 height 8
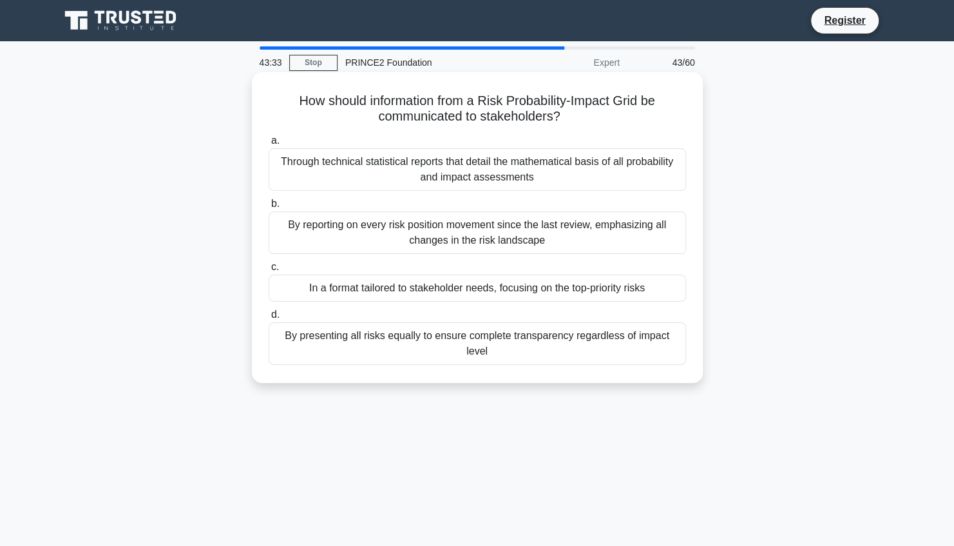
click at [620, 285] on div "In a format tailored to stakeholder needs, focusing on the top-priority risks" at bounding box center [477, 287] width 417 height 27
click at [269, 271] on input "c. In a format tailored to stakeholder needs, focusing on the top-priority risks" at bounding box center [269, 267] width 0 height 8
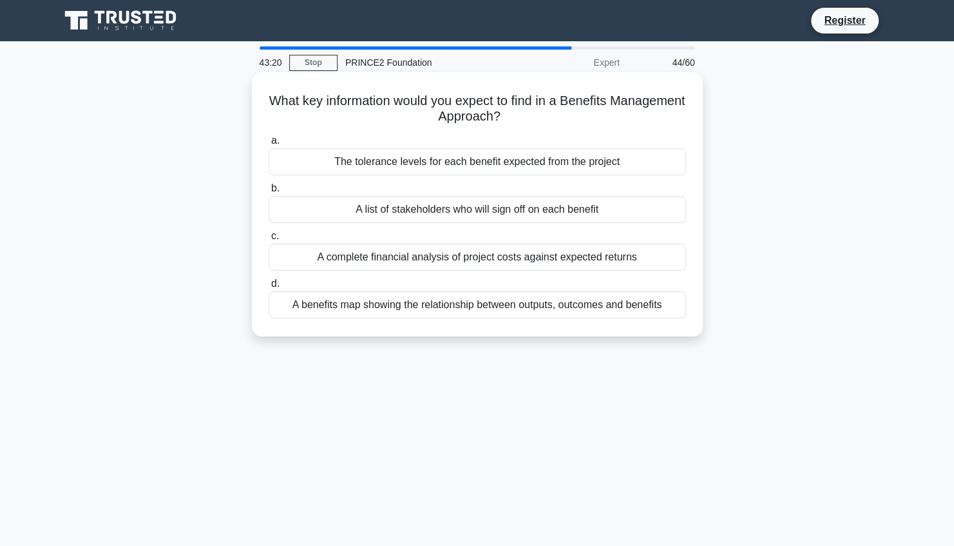
click at [525, 164] on div "The tolerance levels for each benefit expected from the project" at bounding box center [477, 161] width 417 height 27
click at [269, 145] on input "a. The tolerance levels for each benefit expected from the project" at bounding box center [269, 141] width 0 height 8
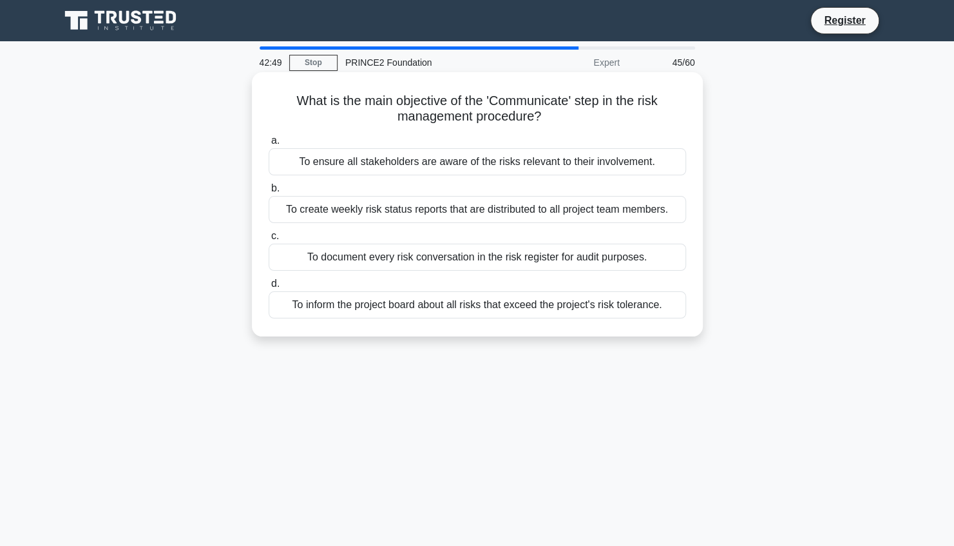
click at [619, 300] on div "To inform the project board about all risks that exceed the project's risk tole…" at bounding box center [477, 304] width 417 height 27
click at [269, 288] on input "d. To inform the project board about all risks that exceed the project's risk t…" at bounding box center [269, 284] width 0 height 8
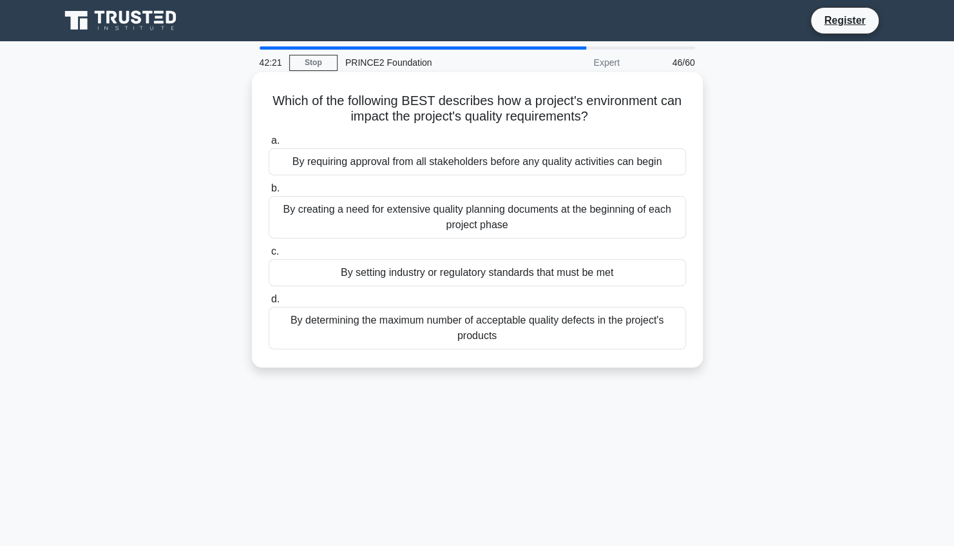
click at [623, 324] on div "By determining the maximum number of acceptable quality defects in the project'…" at bounding box center [477, 328] width 417 height 43
click at [269, 303] on input "d. By determining the maximum number of acceptable quality defects in the proje…" at bounding box center [269, 299] width 0 height 8
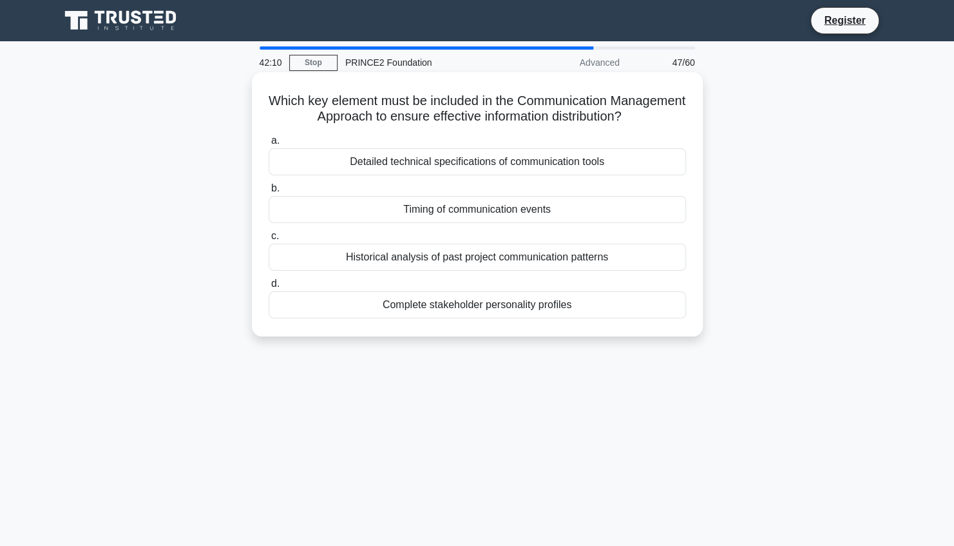
click at [552, 212] on div "Timing of communication events" at bounding box center [477, 209] width 417 height 27
click at [269, 193] on input "b. Timing of communication events" at bounding box center [269, 188] width 0 height 8
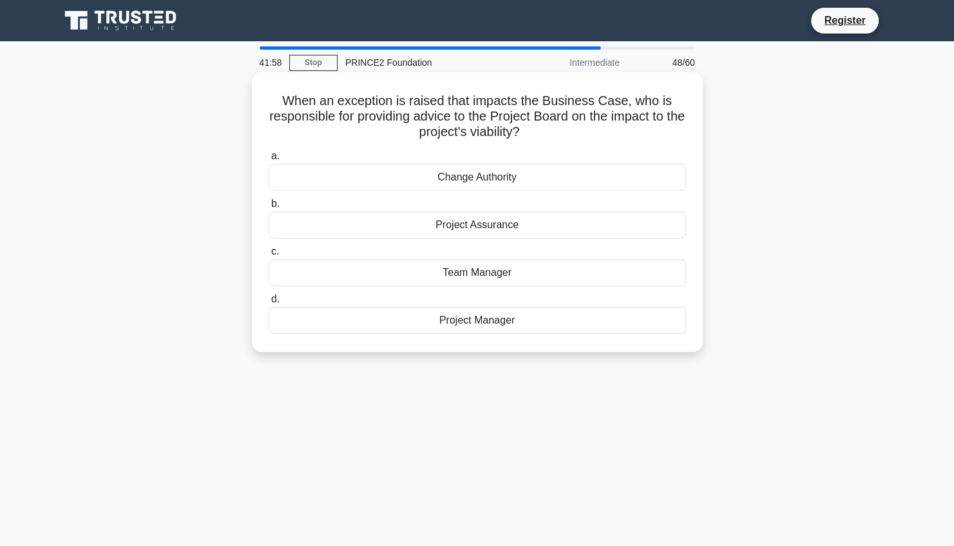
click at [514, 325] on div "Project Manager" at bounding box center [477, 320] width 417 height 27
click at [269, 303] on input "d. Project Manager" at bounding box center [269, 299] width 0 height 8
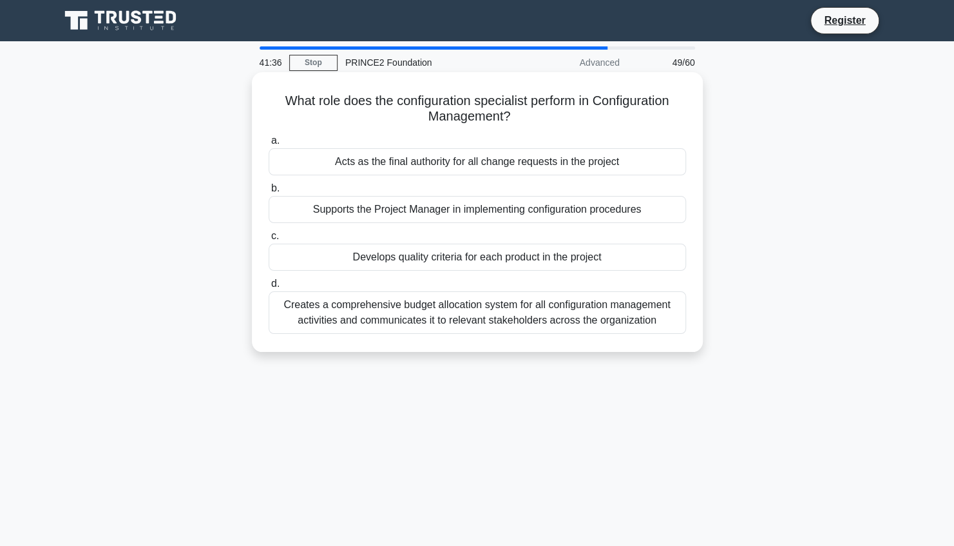
click at [542, 317] on div "Creates a comprehensive budget allocation system for all configuration manageme…" at bounding box center [477, 312] width 417 height 43
click at [269, 288] on input "d. Creates a comprehensive budget allocation system for all configuration manag…" at bounding box center [269, 284] width 0 height 8
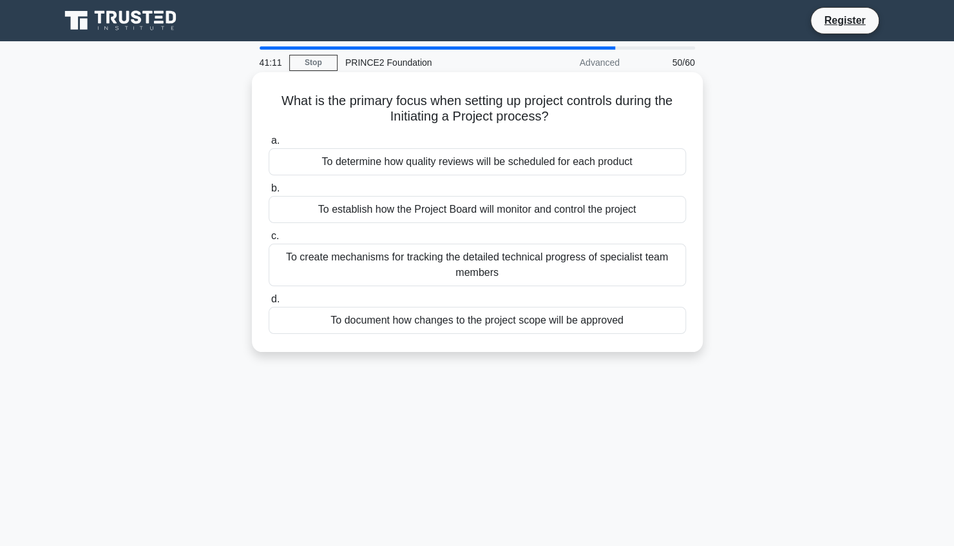
click at [617, 206] on div "To establish how the Project Board will monitor and control the project" at bounding box center [477, 209] width 417 height 27
click at [269, 193] on input "b. To establish how the Project Board will monitor and control the project" at bounding box center [269, 188] width 0 height 8
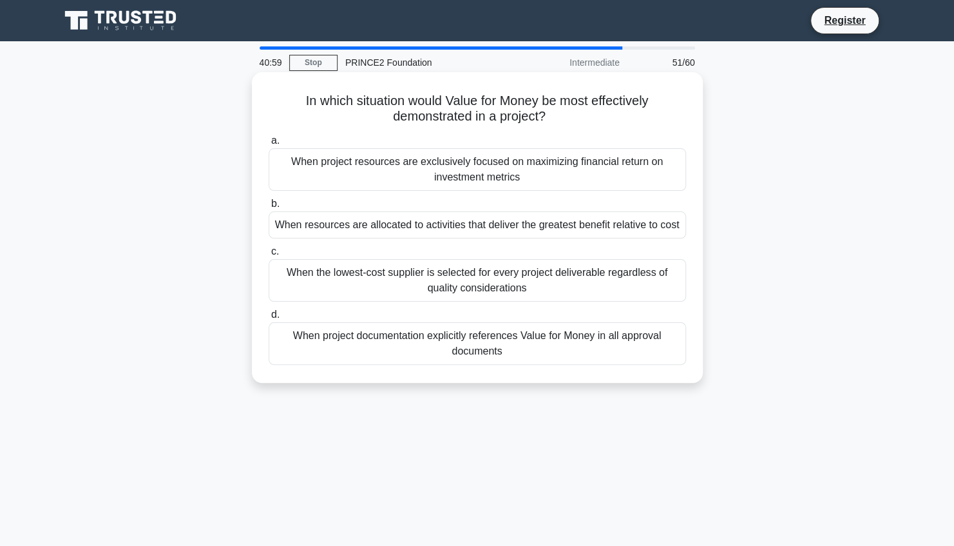
click at [622, 227] on div "When resources are allocated to activities that deliver the greatest benefit re…" at bounding box center [477, 224] width 417 height 27
click at [269, 208] on input "b. When resources are allocated to activities that deliver the greatest benefit…" at bounding box center [269, 204] width 0 height 8
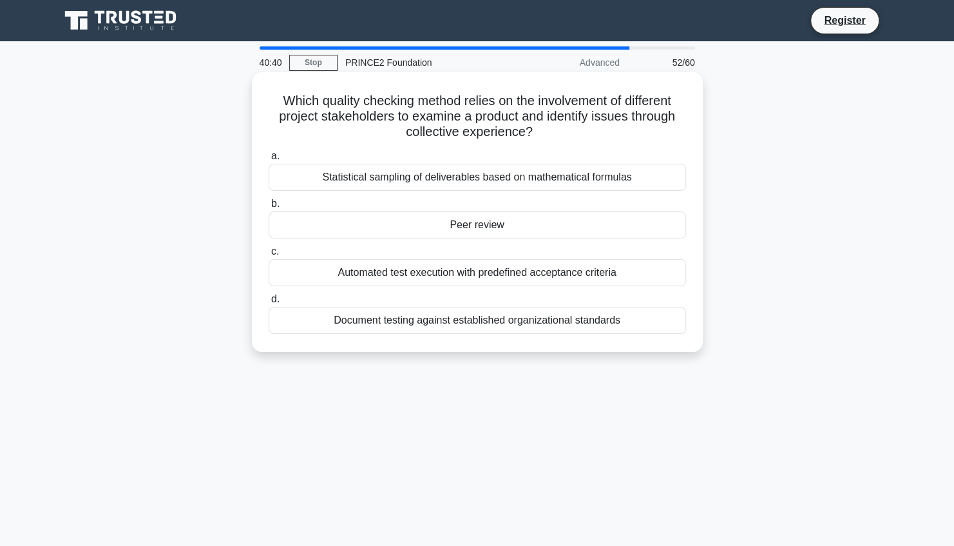
click at [514, 228] on div "Peer review" at bounding box center [477, 224] width 417 height 27
click at [269, 208] on input "b. Peer review" at bounding box center [269, 204] width 0 height 8
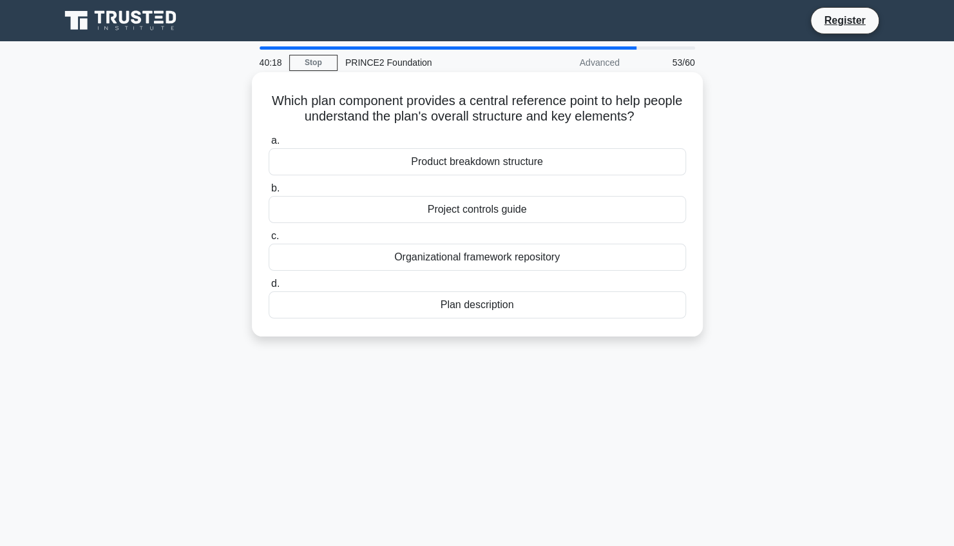
click at [513, 303] on div "Plan description" at bounding box center [477, 304] width 417 height 27
click at [269, 288] on input "d. Plan description" at bounding box center [269, 284] width 0 height 8
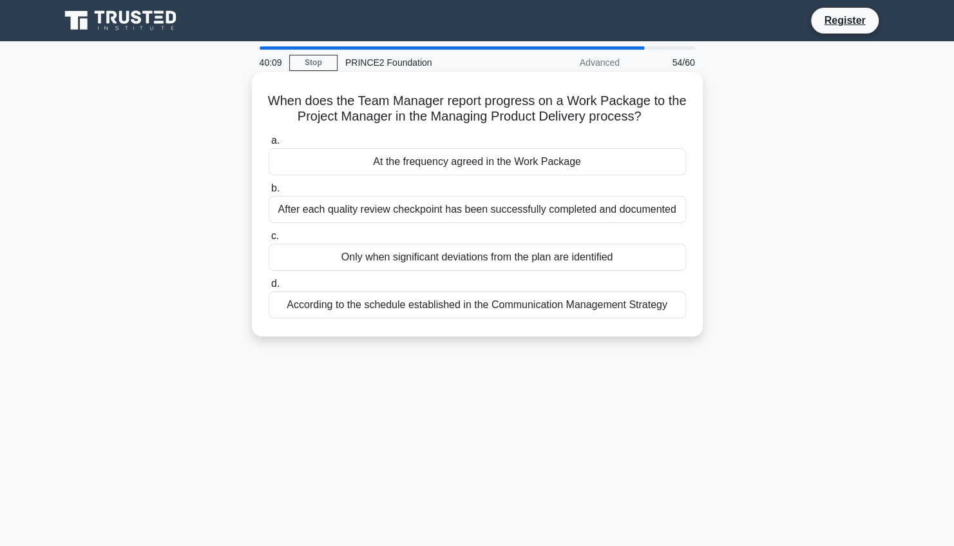
click at [636, 160] on div "At the frequency agreed in the Work Package" at bounding box center [477, 161] width 417 height 27
click at [269, 145] on input "a. At the frequency agreed in the Work Package" at bounding box center [269, 141] width 0 height 8
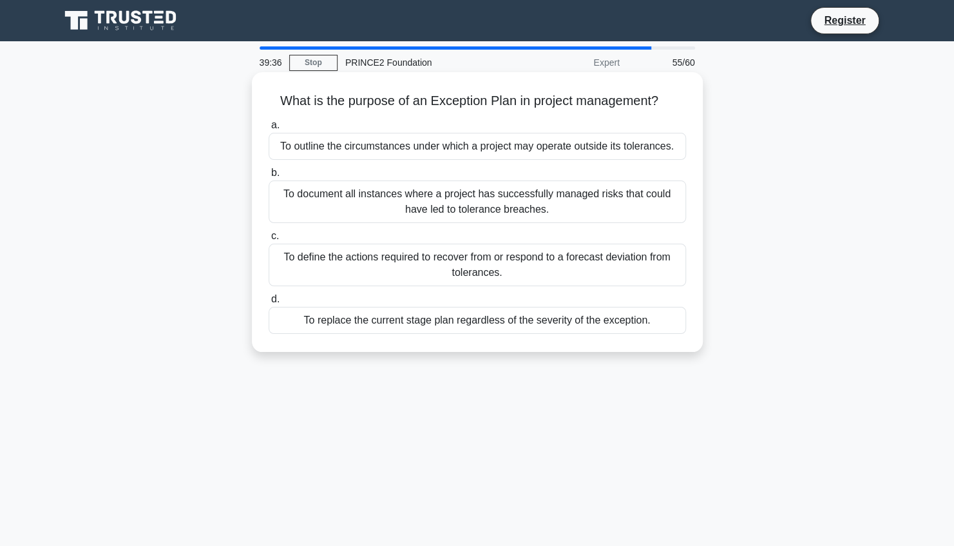
click at [589, 265] on div "To define the actions required to recover from or respond to a forecast deviati…" at bounding box center [477, 264] width 417 height 43
click at [269, 240] on input "c. To define the actions required to recover from or respond to a forecast devi…" at bounding box center [269, 236] width 0 height 8
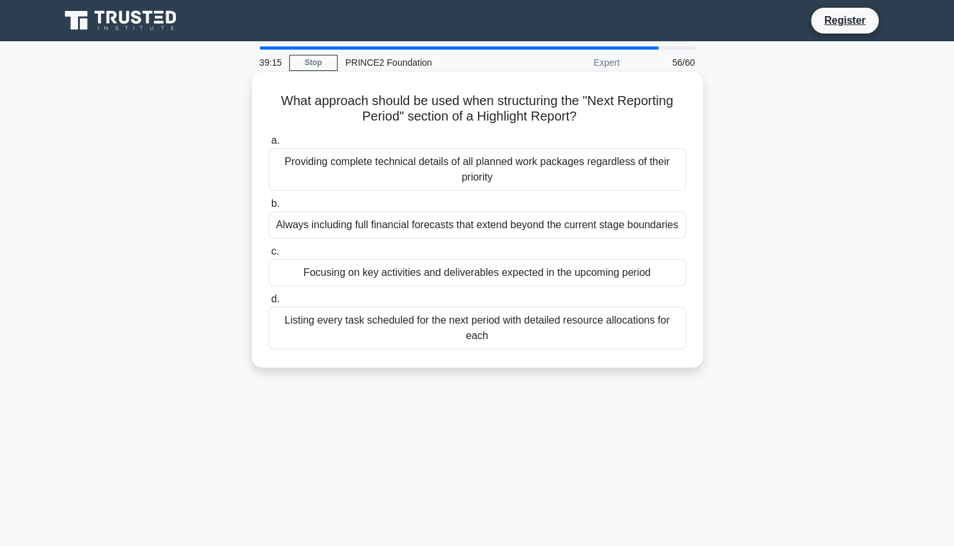
click at [614, 265] on div "Focusing on key activities and deliverables expected in the upcoming period" at bounding box center [477, 272] width 417 height 27
click at [269, 256] on input "c. Focusing on key activities and deliverables expected in the upcoming period" at bounding box center [269, 251] width 0 height 8
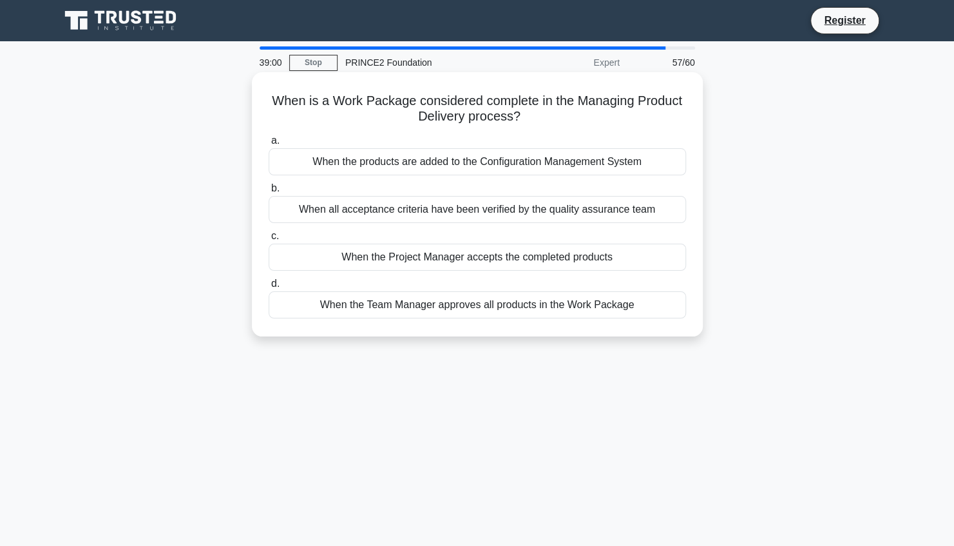
click at [634, 214] on div "When all acceptance criteria have been verified by the quality assurance team" at bounding box center [477, 209] width 417 height 27
click at [269, 193] on input "b. When all acceptance criteria have been verified by the quality assurance team" at bounding box center [269, 188] width 0 height 8
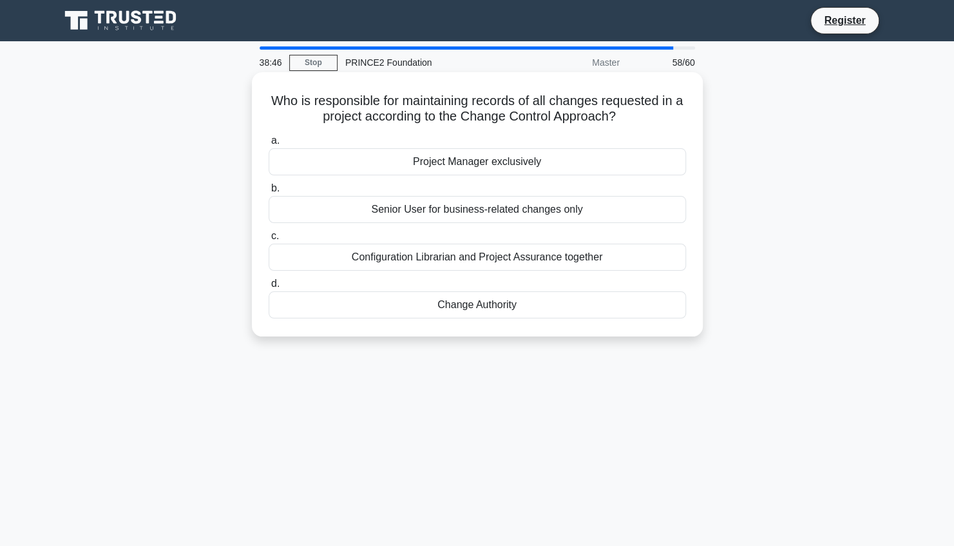
click at [577, 305] on div "Change Authority" at bounding box center [477, 304] width 417 height 27
click at [269, 288] on input "d. Change Authority" at bounding box center [269, 284] width 0 height 8
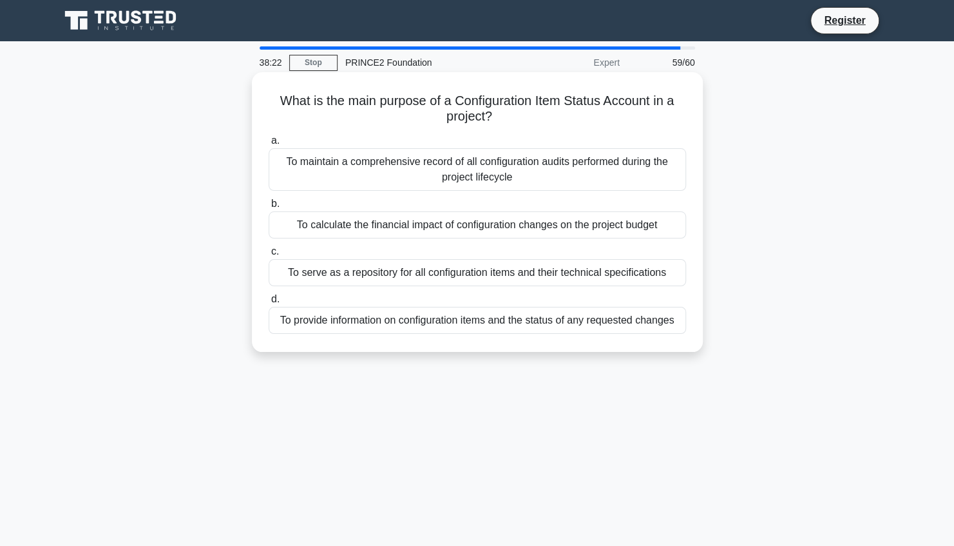
click at [644, 272] on div "To serve as a repository for all configuration items and their technical specif…" at bounding box center [477, 272] width 417 height 27
click at [269, 256] on input "c. To serve as a repository for all configuration items and their technical spe…" at bounding box center [269, 251] width 0 height 8
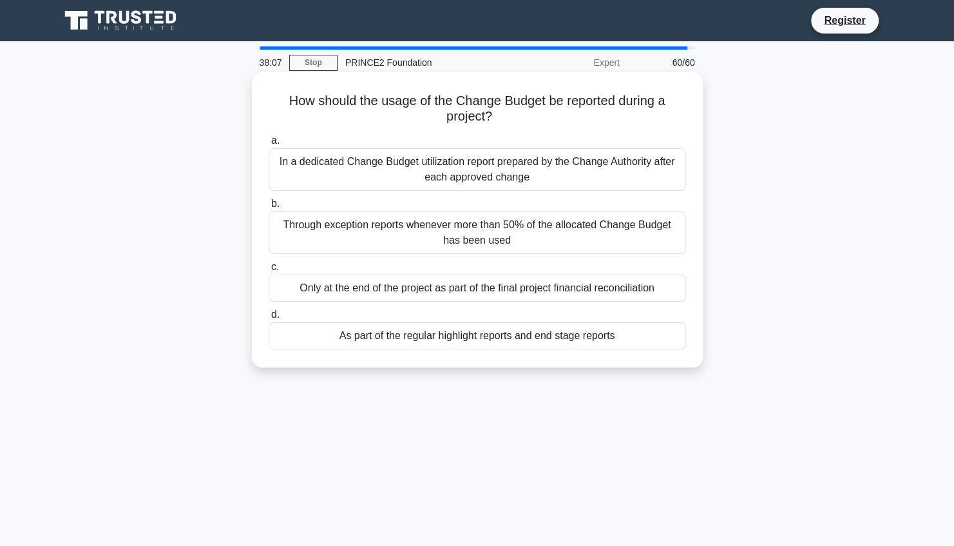
click at [570, 340] on div "As part of the regular highlight reports and end stage reports" at bounding box center [477, 335] width 417 height 27
click at [269, 319] on input "d. As part of the regular highlight reports and end stage reports" at bounding box center [269, 314] width 0 height 8
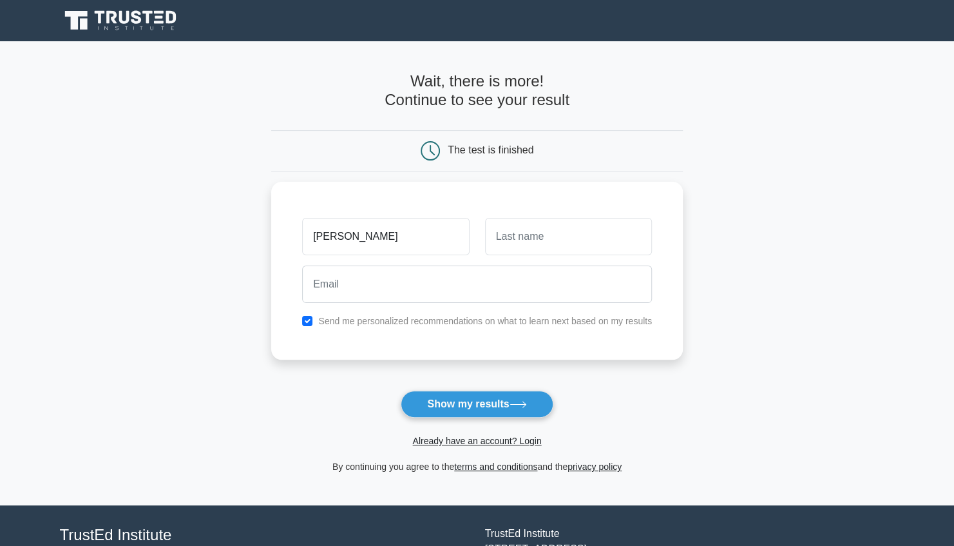
type input "[PERSON_NAME]"
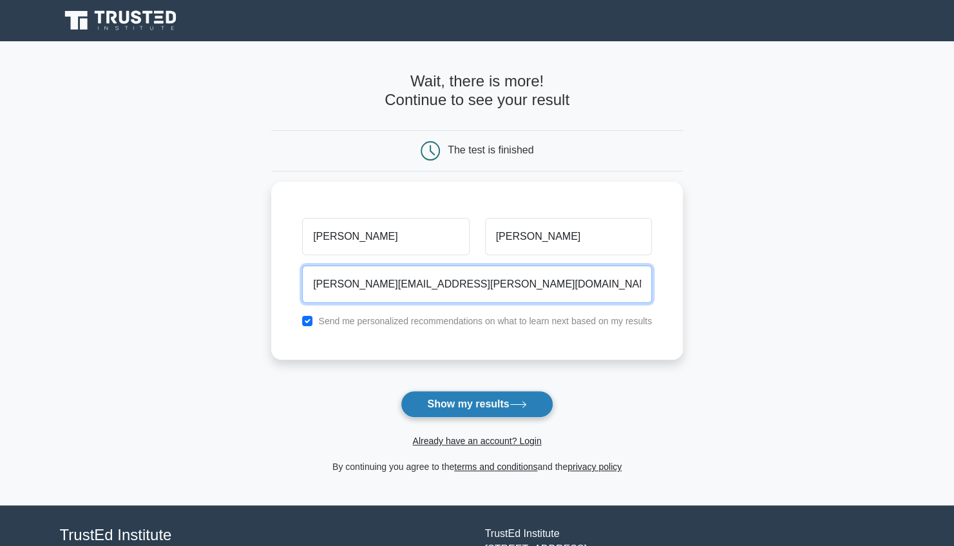
type input "[PERSON_NAME][EMAIL_ADDRESS][PERSON_NAME][DOMAIN_NAME]"
click at [506, 408] on button "Show my results" at bounding box center [477, 403] width 152 height 27
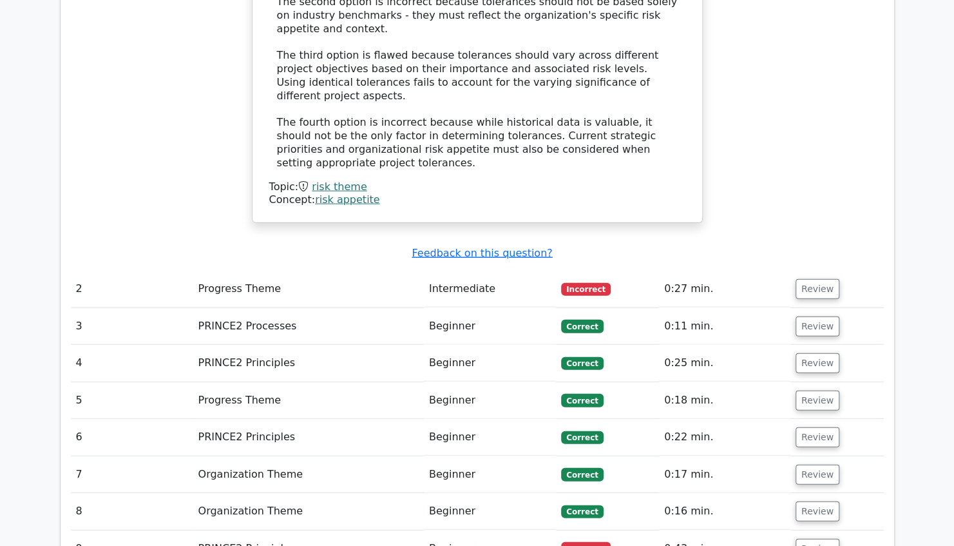
scroll to position [1693, 0]
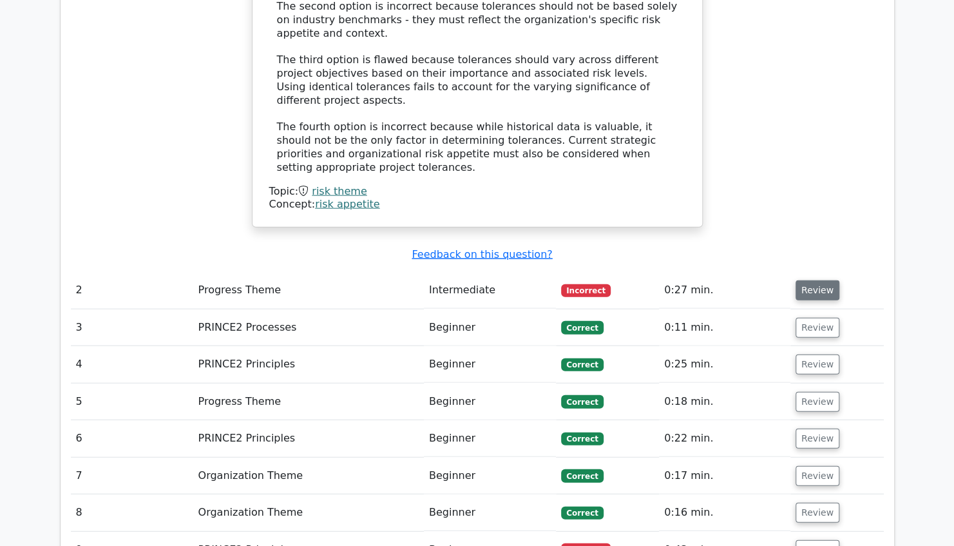
click at [816, 280] on button "Review" at bounding box center [817, 290] width 44 height 20
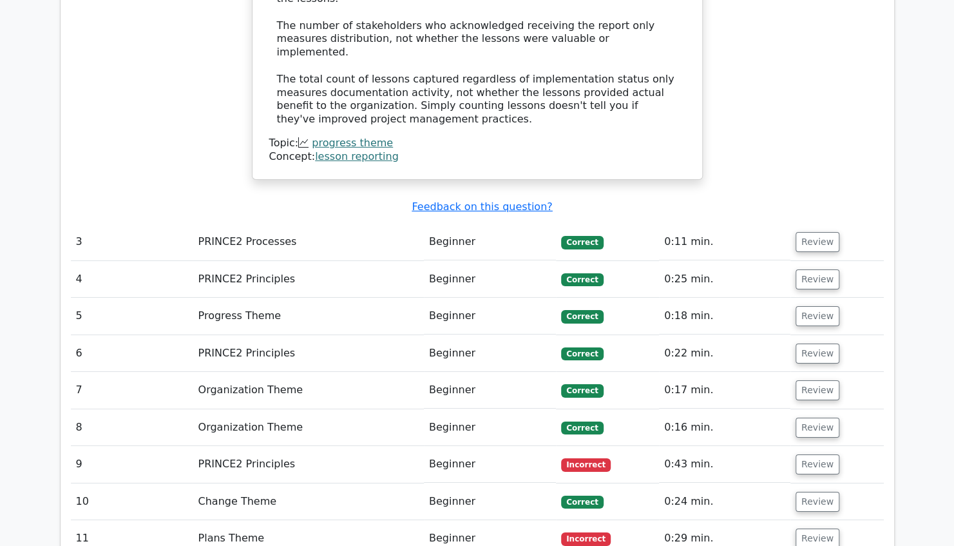
scroll to position [2458, 0]
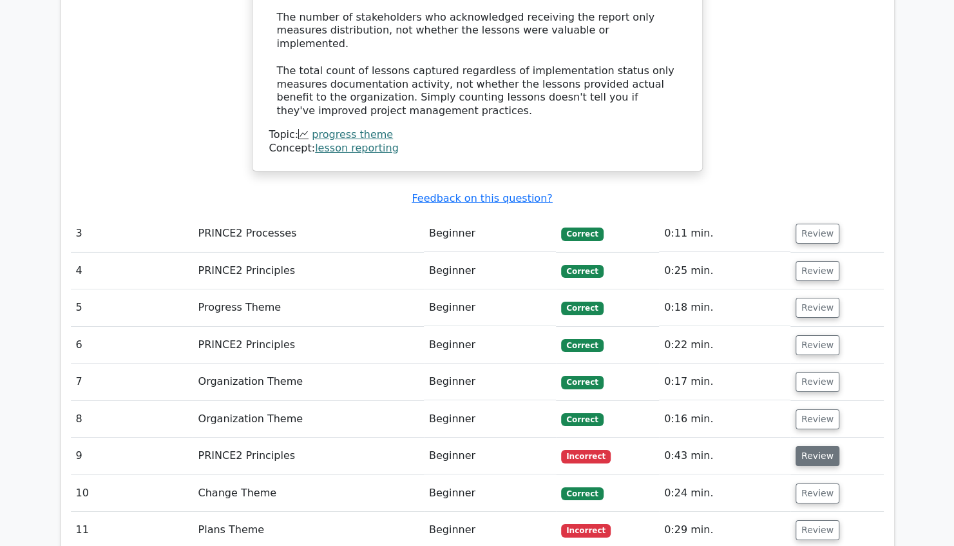
click at [809, 446] on button "Review" at bounding box center [817, 456] width 44 height 20
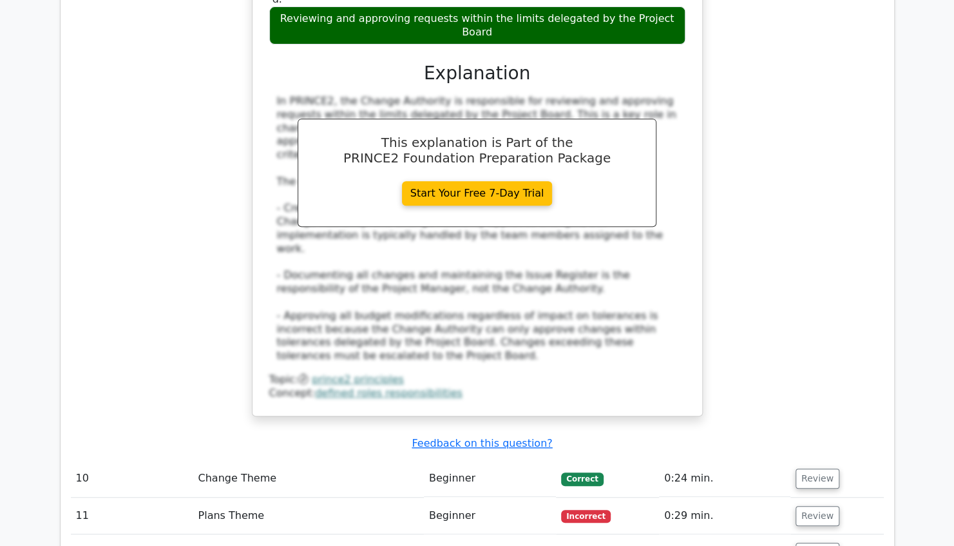
scroll to position [3187, 0]
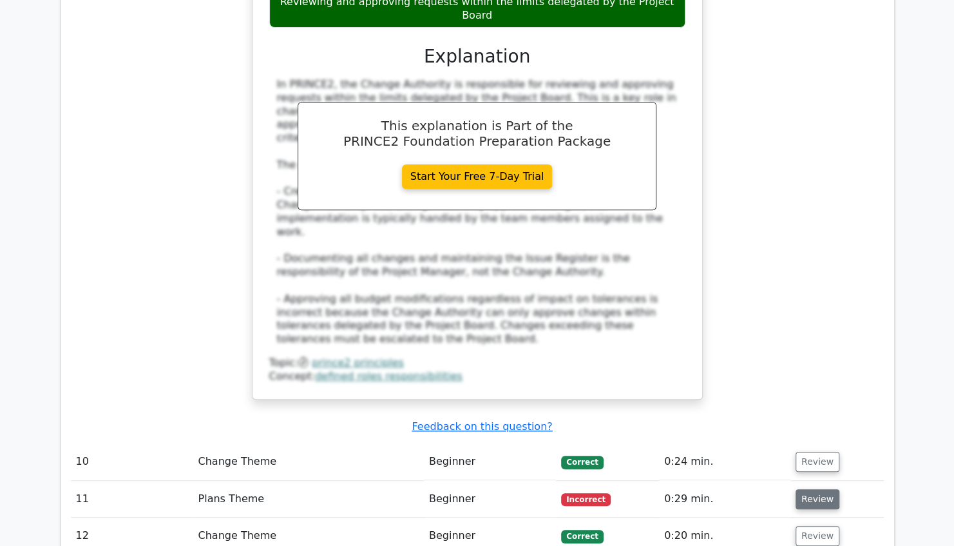
click at [823, 489] on button "Review" at bounding box center [817, 499] width 44 height 20
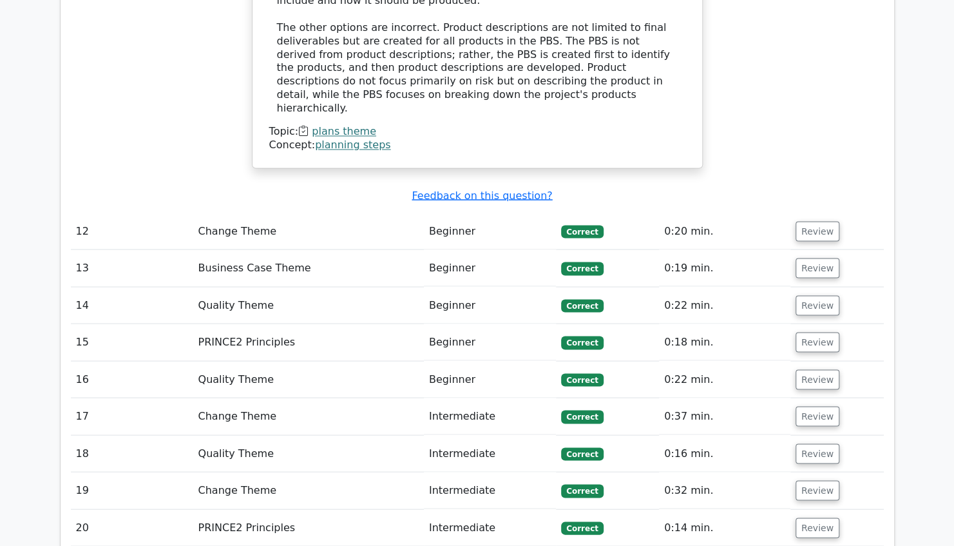
scroll to position [4167, 0]
